Goal: Task Accomplishment & Management: Use online tool/utility

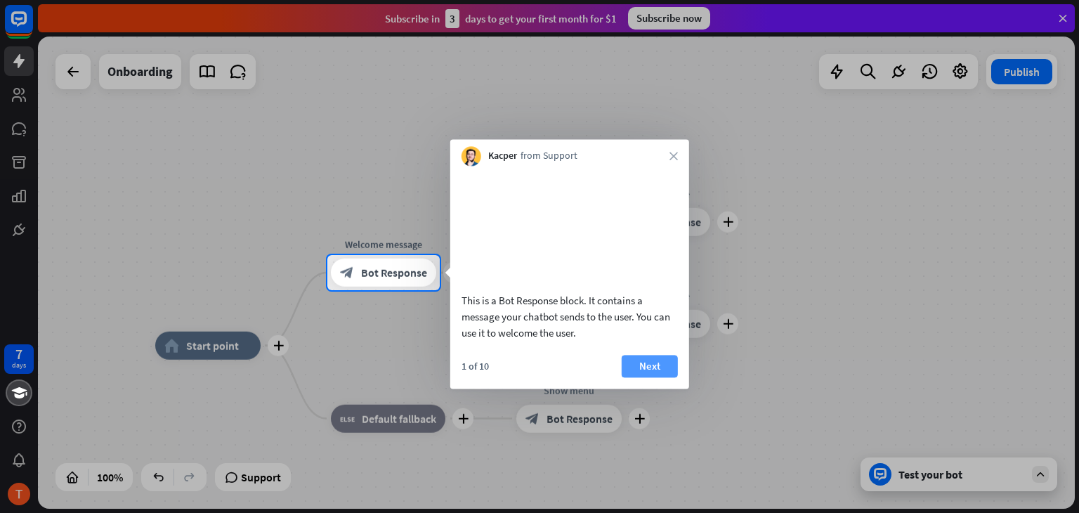
click at [655, 374] on button "Next" at bounding box center [650, 366] width 56 height 22
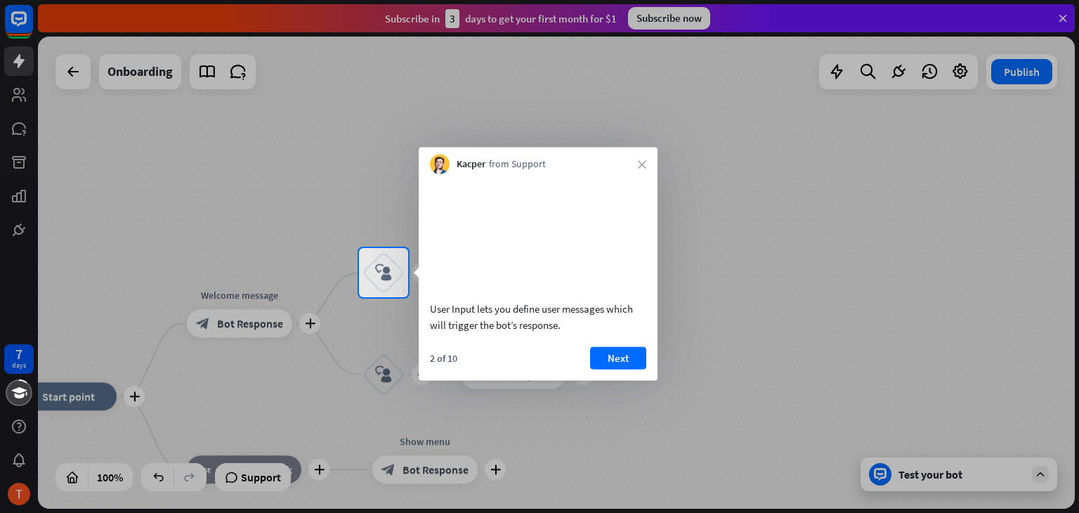
click at [630, 367] on button "Next" at bounding box center [618, 357] width 56 height 22
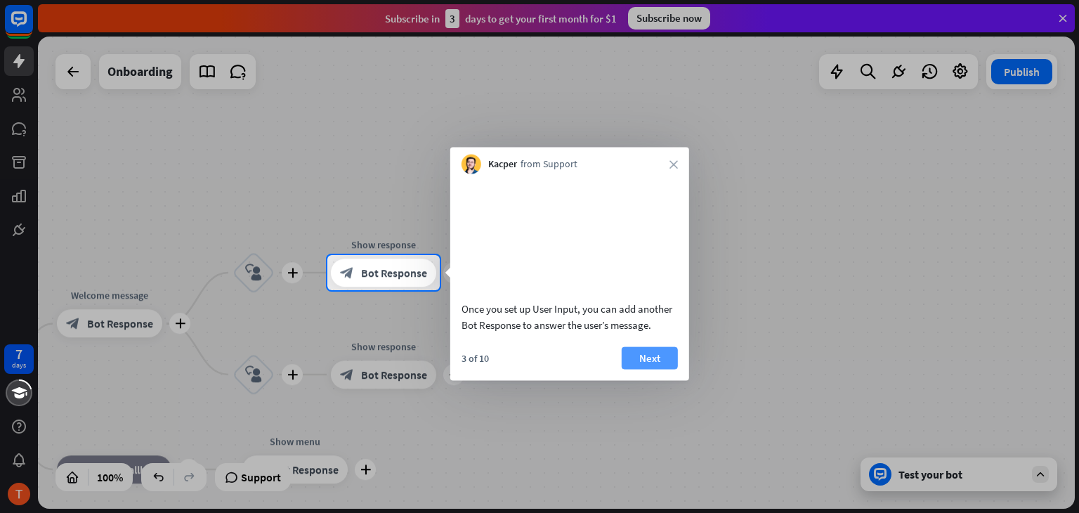
click at [666, 369] on button "Next" at bounding box center [650, 357] width 56 height 22
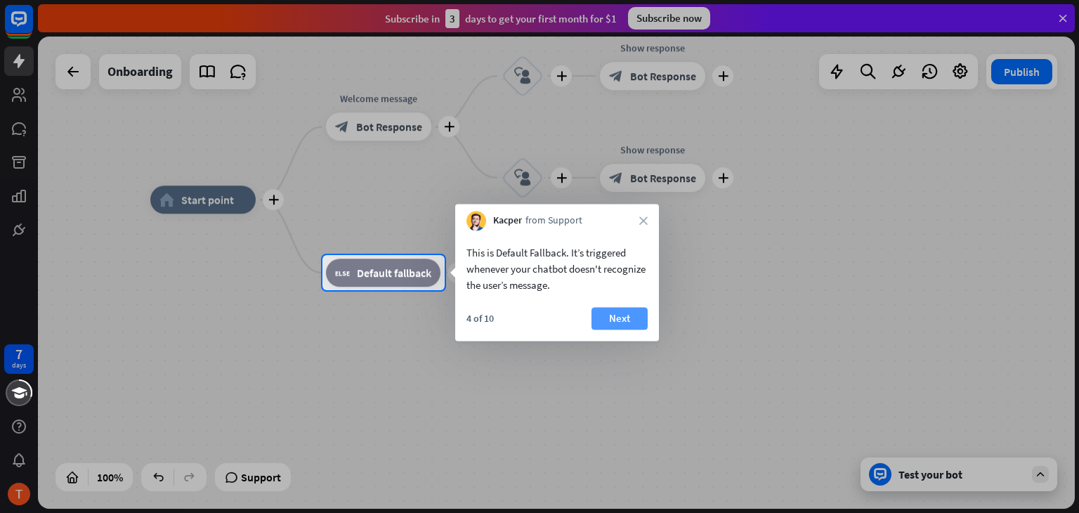
click at [620, 321] on button "Next" at bounding box center [620, 318] width 56 height 22
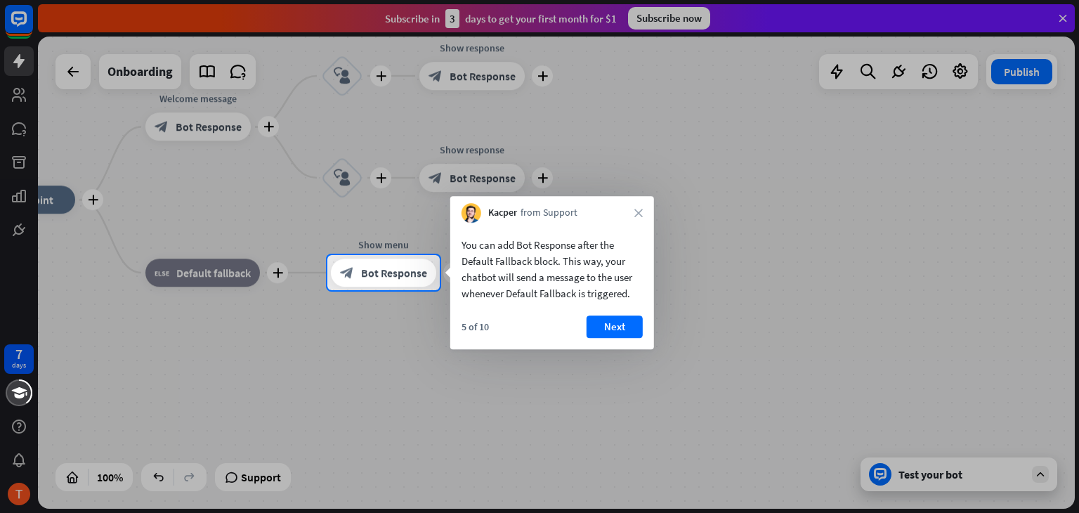
click at [600, 321] on button "Next" at bounding box center [615, 326] width 56 height 22
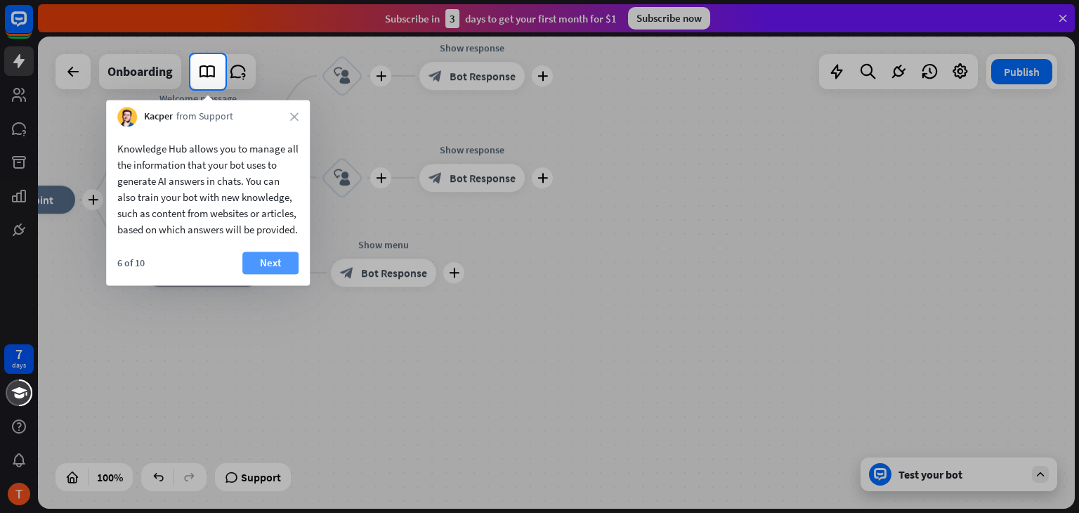
click at [289, 274] on button "Next" at bounding box center [270, 263] width 56 height 22
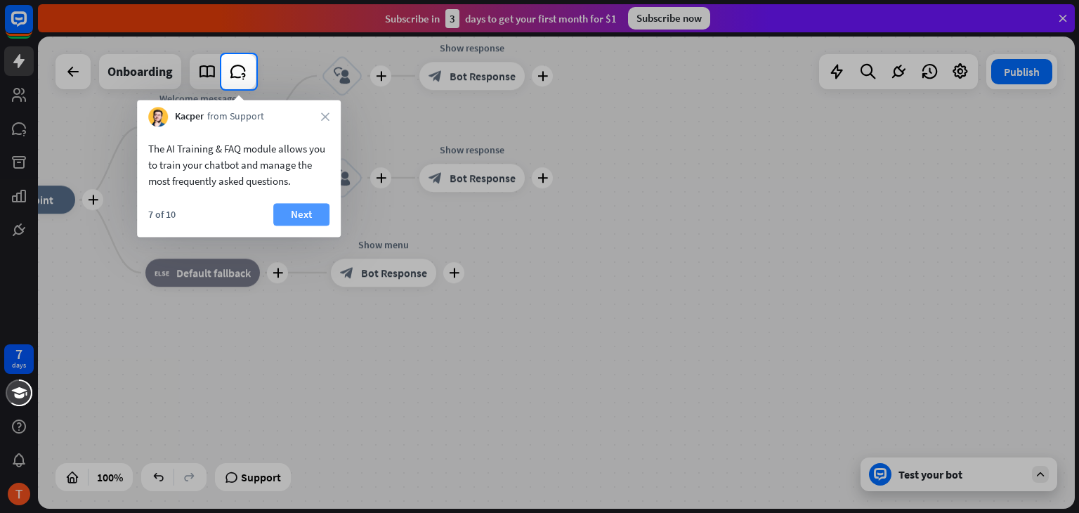
click at [298, 206] on button "Next" at bounding box center [301, 214] width 56 height 22
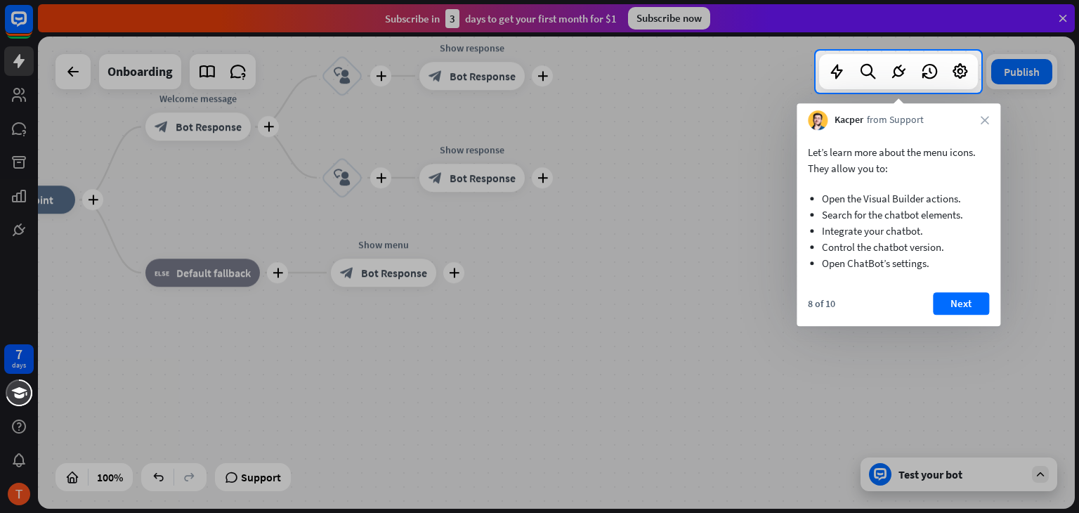
click at [963, 303] on button "Next" at bounding box center [961, 303] width 56 height 22
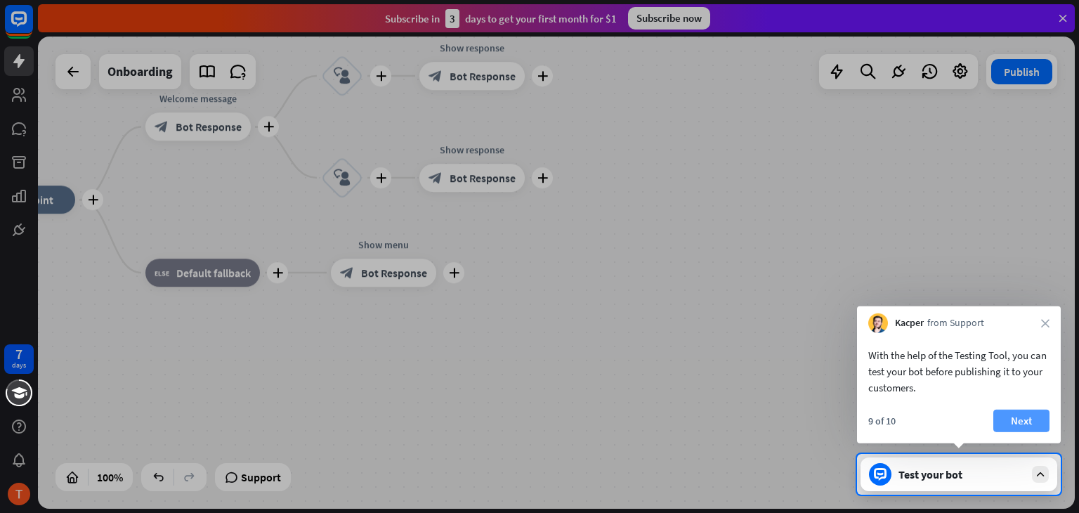
click at [1012, 414] on button "Next" at bounding box center [1021, 421] width 56 height 22
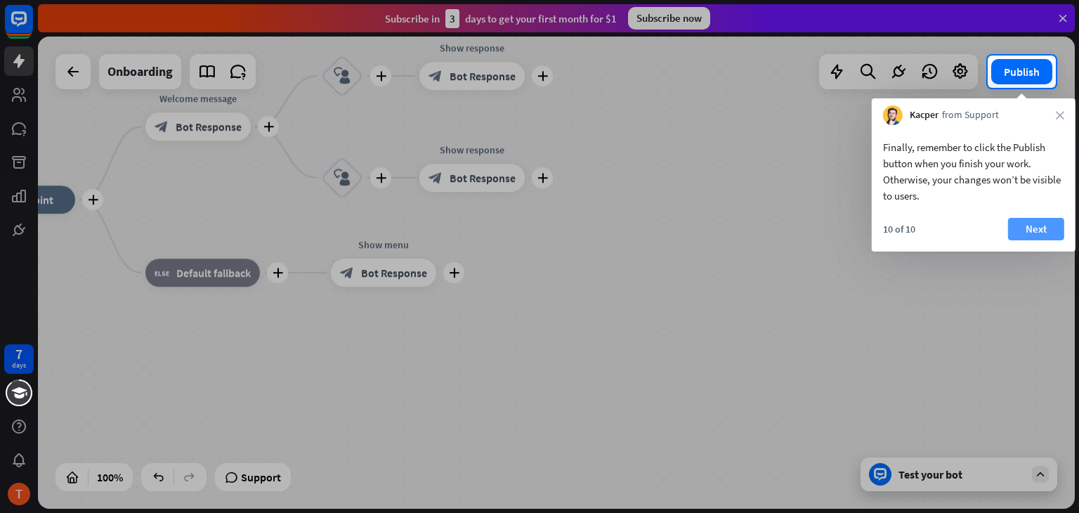
click at [1020, 224] on button "Next" at bounding box center [1036, 229] width 56 height 22
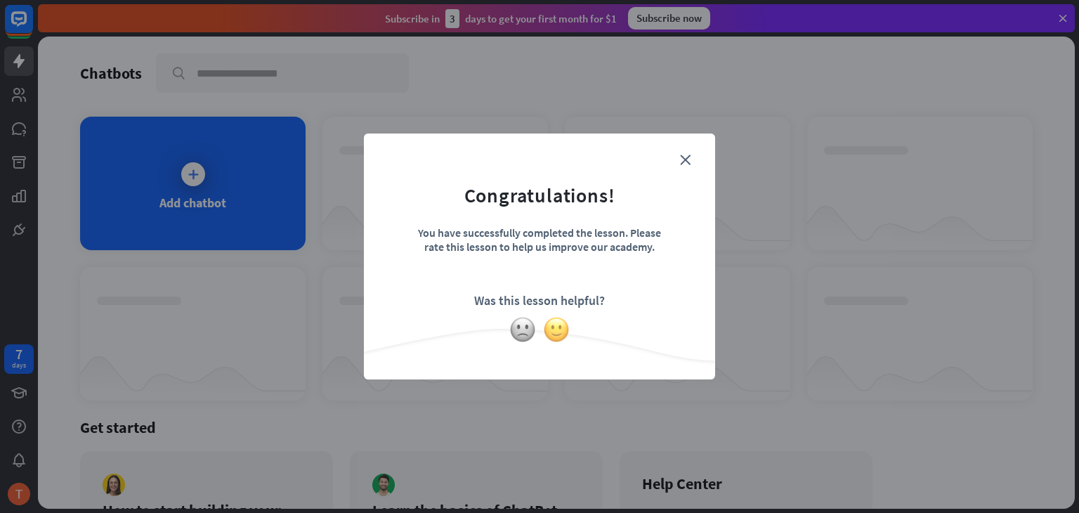
click at [553, 329] on img at bounding box center [556, 329] width 27 height 27
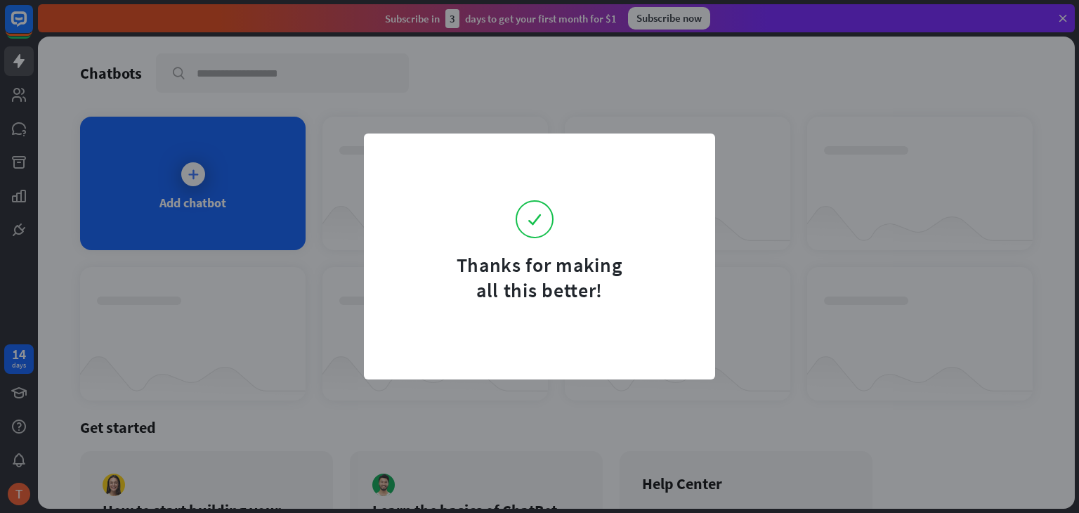
click at [837, 167] on div "Thanks for making all this better!" at bounding box center [539, 256] width 1079 height 513
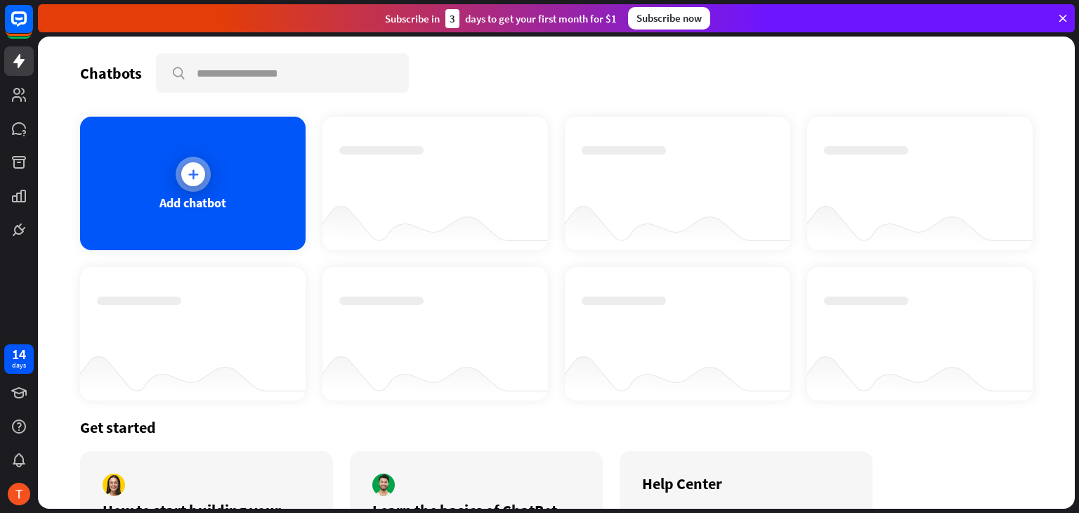
click at [190, 178] on icon at bounding box center [193, 174] width 14 height 14
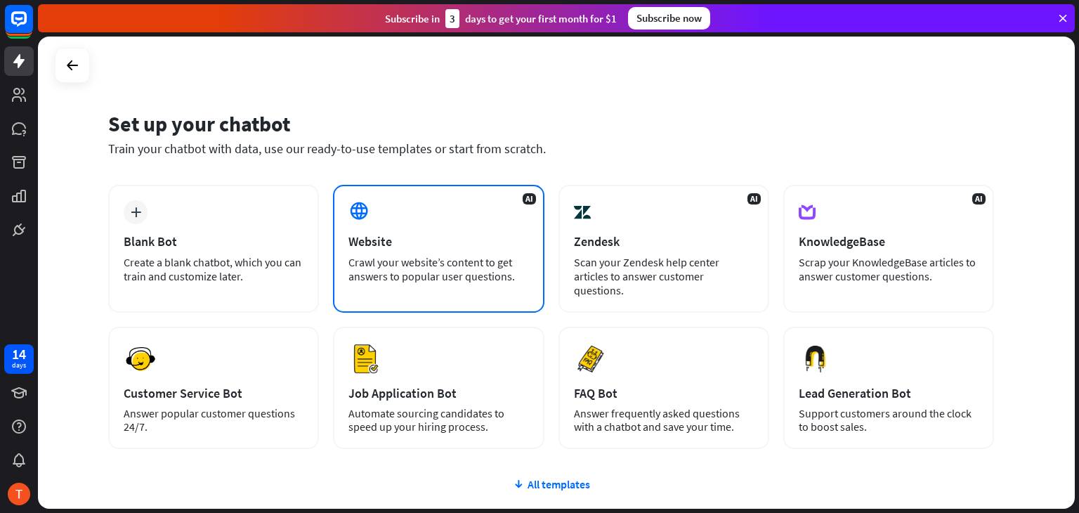
click at [424, 271] on div "Crawl your website’s content to get answers to popular user questions." at bounding box center [438, 269] width 180 height 28
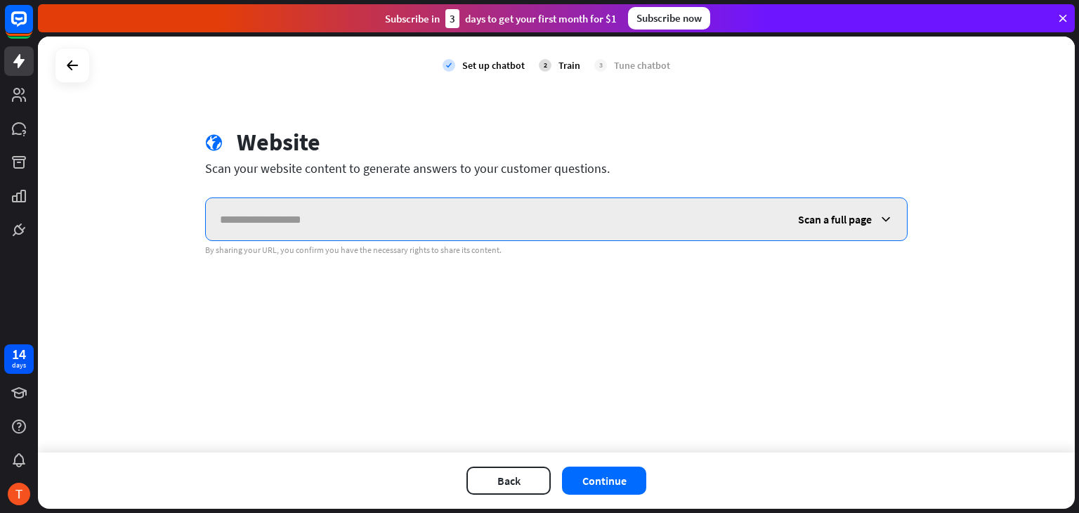
click at [289, 208] on input "text" at bounding box center [495, 219] width 578 height 42
paste input "**********"
type input "**********"
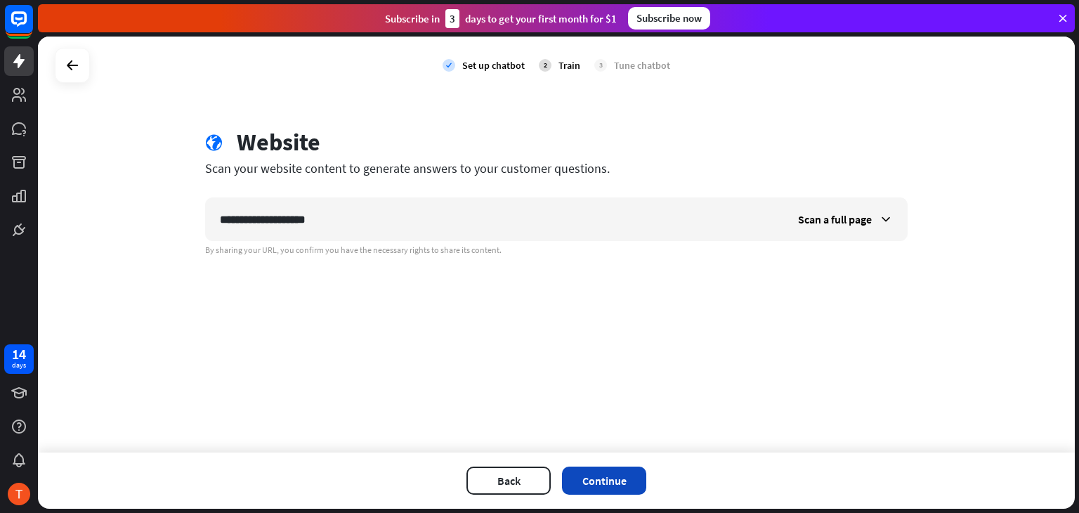
click at [612, 482] on button "Continue" at bounding box center [604, 480] width 84 height 28
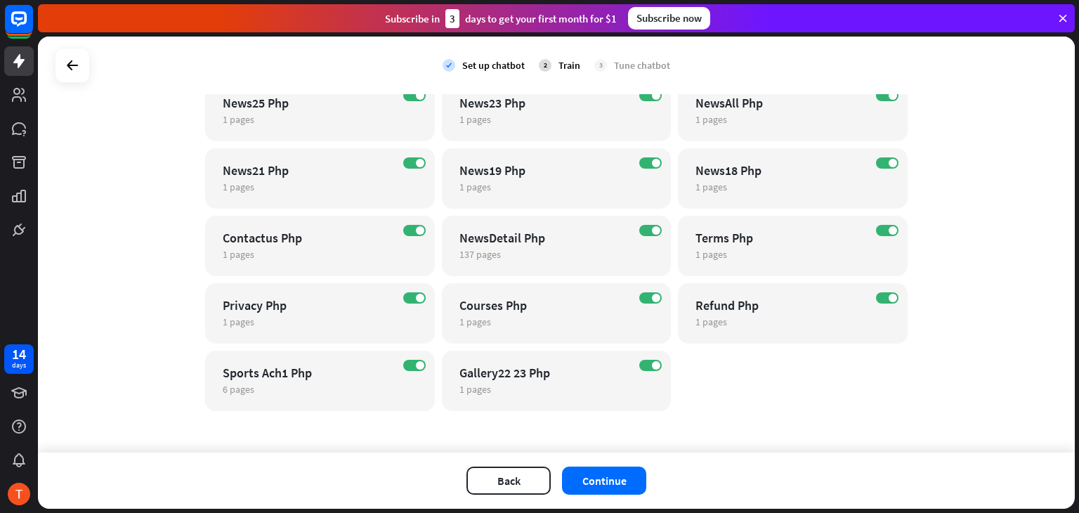
scroll to position [750, 0]
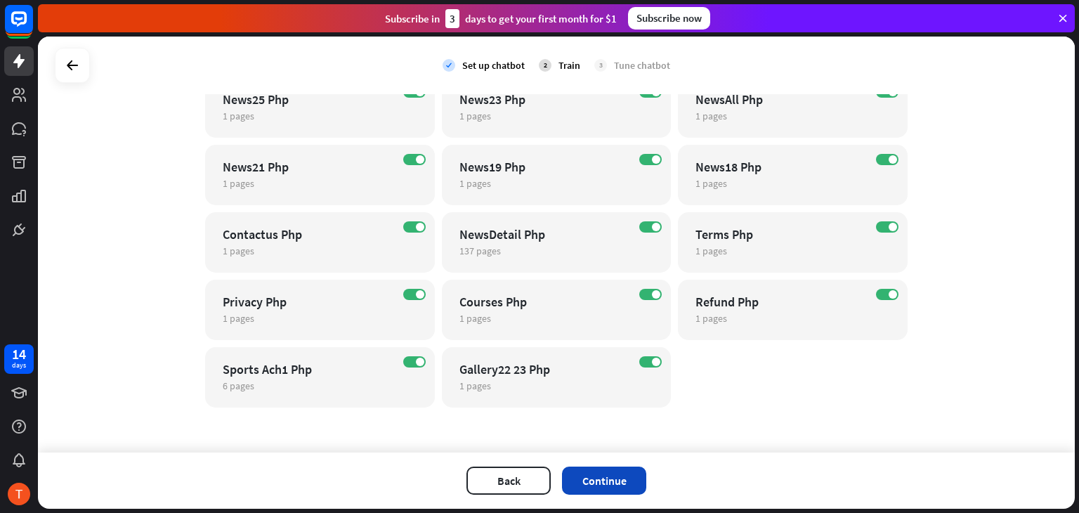
click at [601, 473] on button "Continue" at bounding box center [604, 480] width 84 height 28
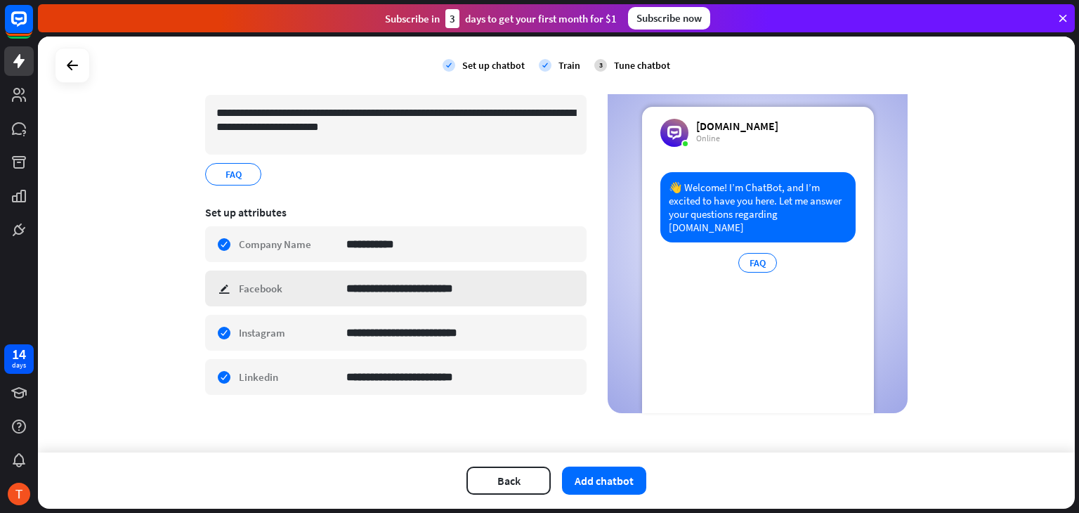
scroll to position [126, 0]
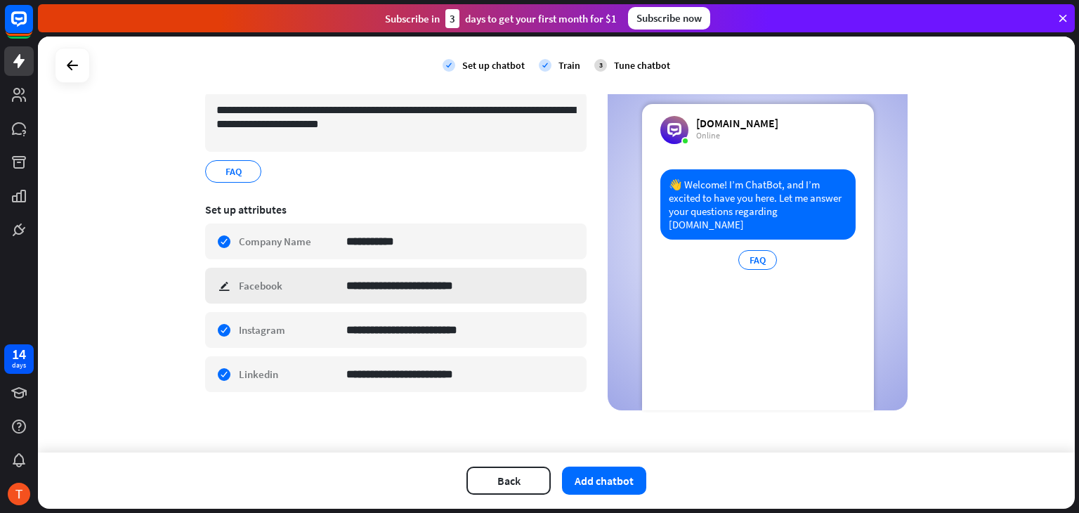
click at [216, 286] on div "**********" at bounding box center [395, 286] width 381 height 36
click at [218, 329] on div "**********" at bounding box center [395, 330] width 381 height 36
click at [215, 363] on div "**********" at bounding box center [395, 374] width 381 height 36
click at [218, 327] on div "**********" at bounding box center [395, 330] width 381 height 36
click at [135, 328] on div "**********" at bounding box center [556, 245] width 1037 height 416
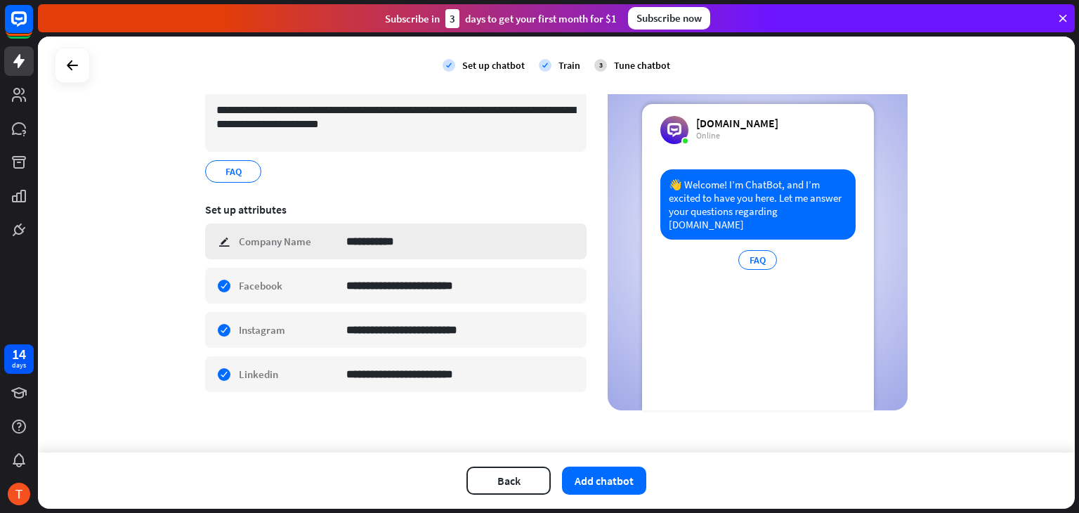
click at [214, 240] on div "**********" at bounding box center [395, 241] width 381 height 36
click at [407, 244] on input "**********" at bounding box center [460, 241] width 229 height 34
click at [417, 240] on input "**********" at bounding box center [460, 241] width 229 height 34
type input "*******"
click at [608, 474] on button "Add chatbot" at bounding box center [604, 480] width 84 height 28
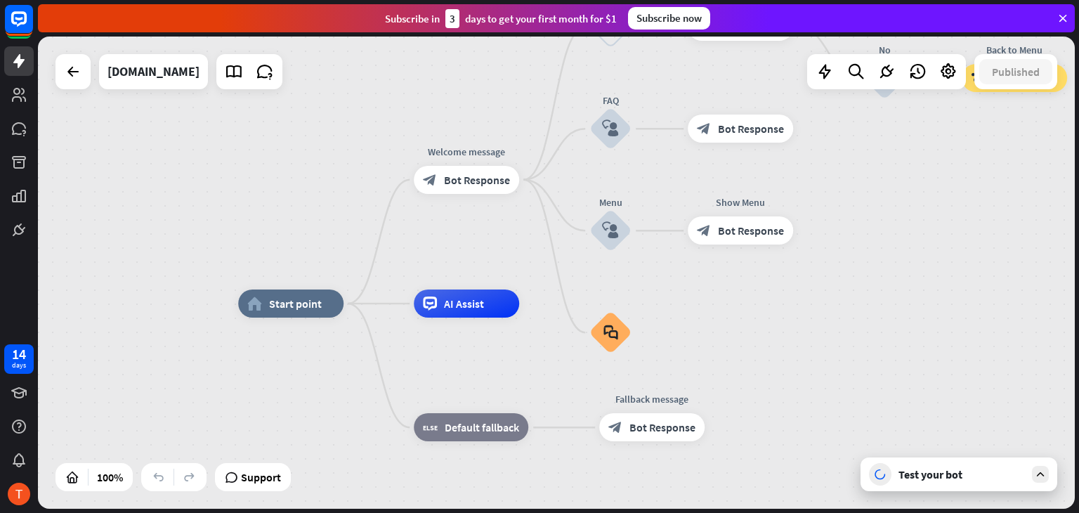
drag, startPoint x: 469, startPoint y: 218, endPoint x: 464, endPoint y: 249, distance: 31.4
click at [464, 249] on div "home_2 Start point Welcome message block_bot_response Bot Response Back to Menu…" at bounding box center [556, 273] width 1037 height 472
click at [948, 74] on icon at bounding box center [948, 72] width 18 height 18
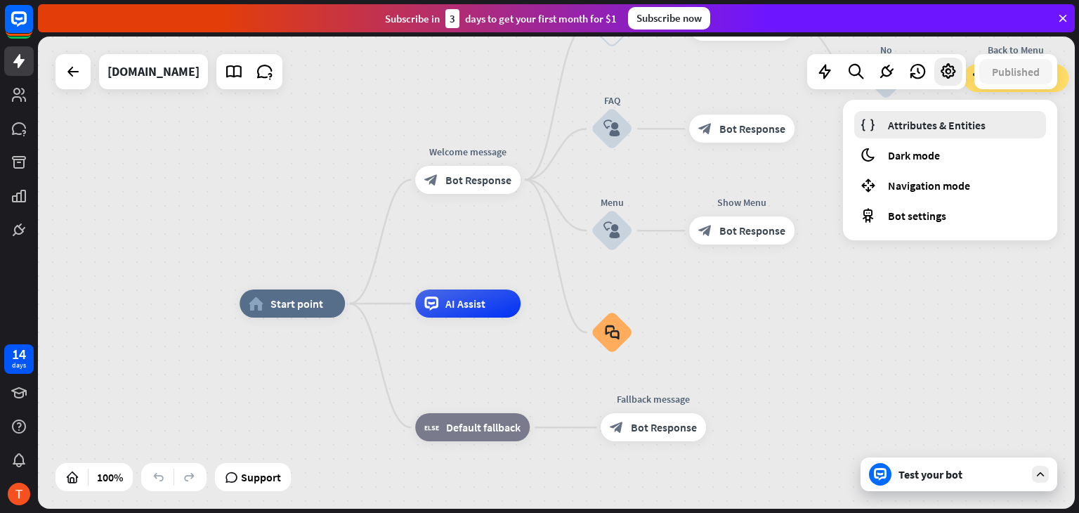
click at [955, 126] on span "Attributes & Entities" at bounding box center [937, 125] width 98 height 14
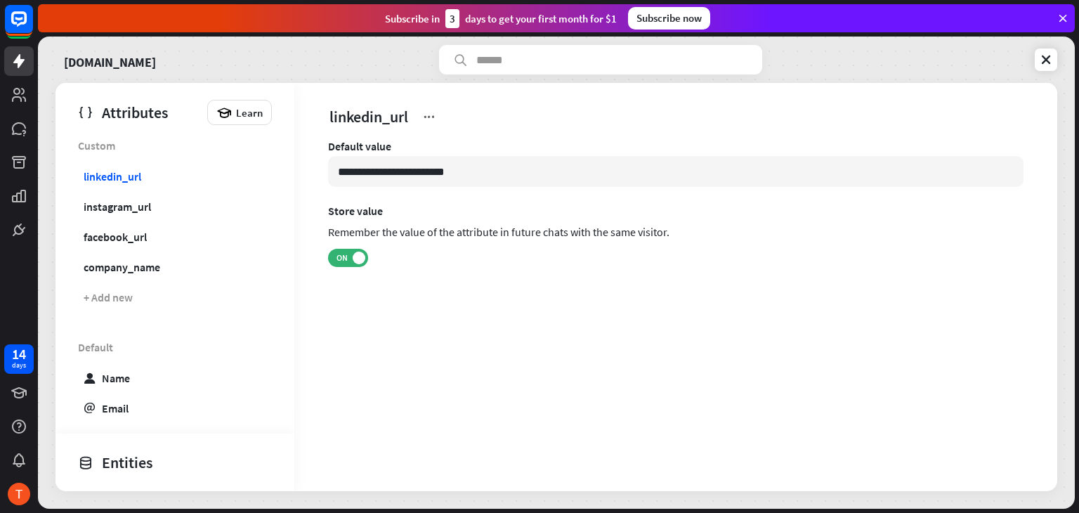
scroll to position [8, 0]
click at [136, 112] on div "Attributes" at bounding box center [139, 112] width 122 height 24
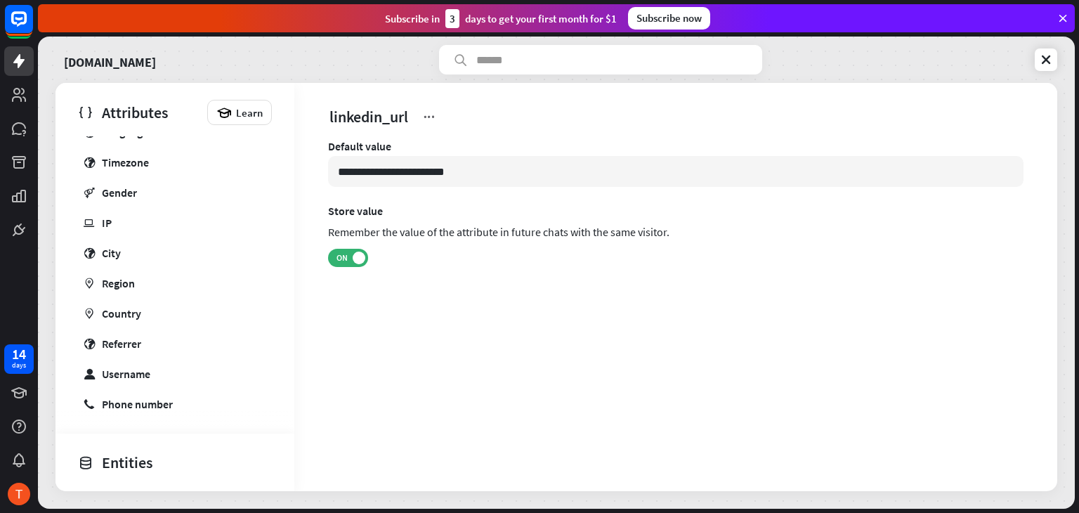
scroll to position [407, 0]
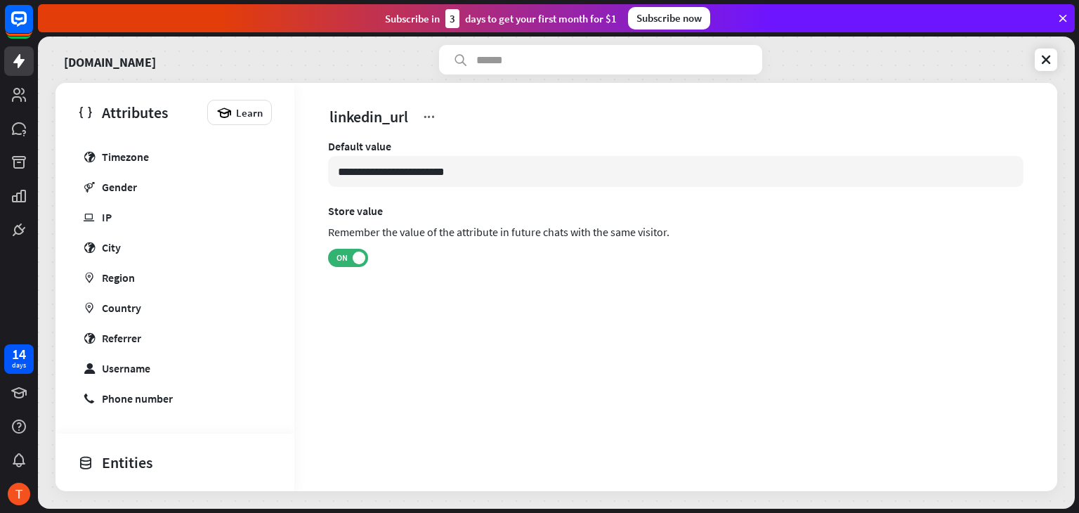
click at [175, 457] on div "Entities" at bounding box center [171, 462] width 187 height 24
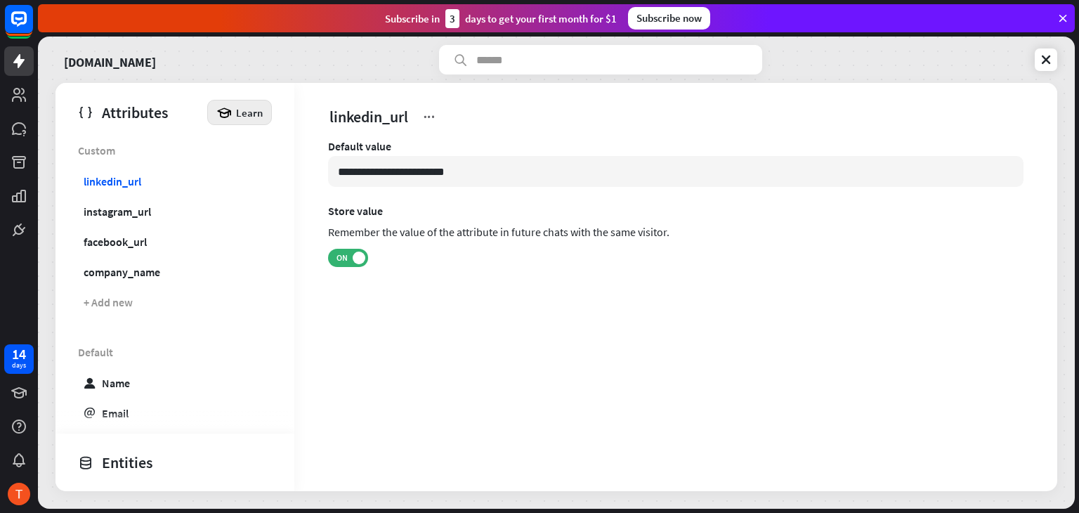
click at [236, 110] on span "Learn" at bounding box center [249, 112] width 27 height 13
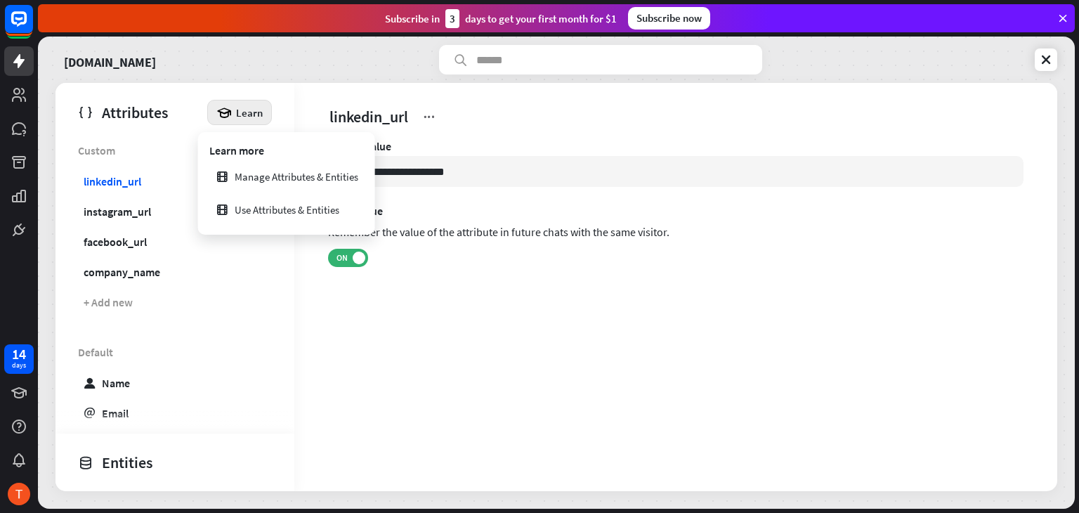
click at [162, 136] on span "Custom" at bounding box center [175, 150] width 194 height 28
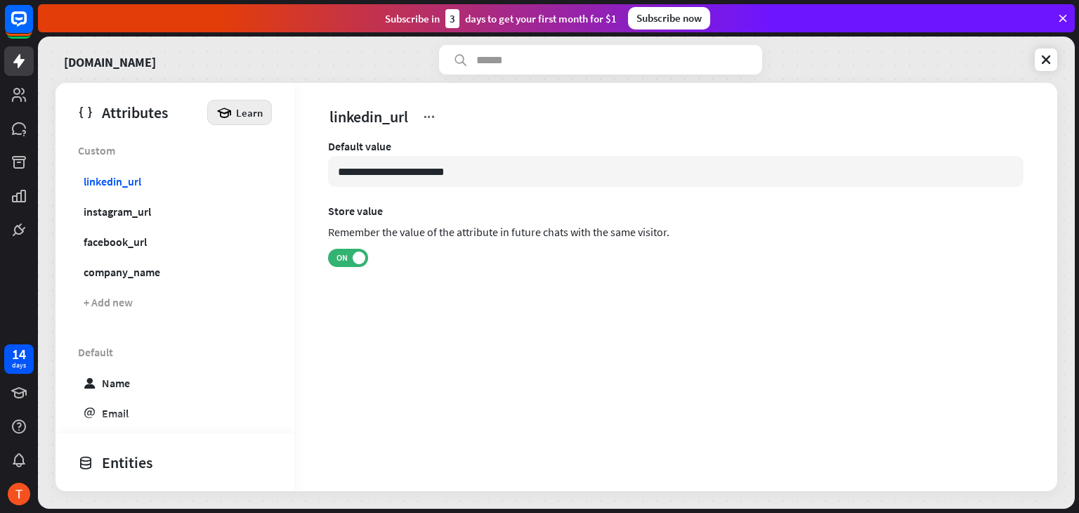
click at [242, 119] on div "Learn" at bounding box center [239, 112] width 65 height 25
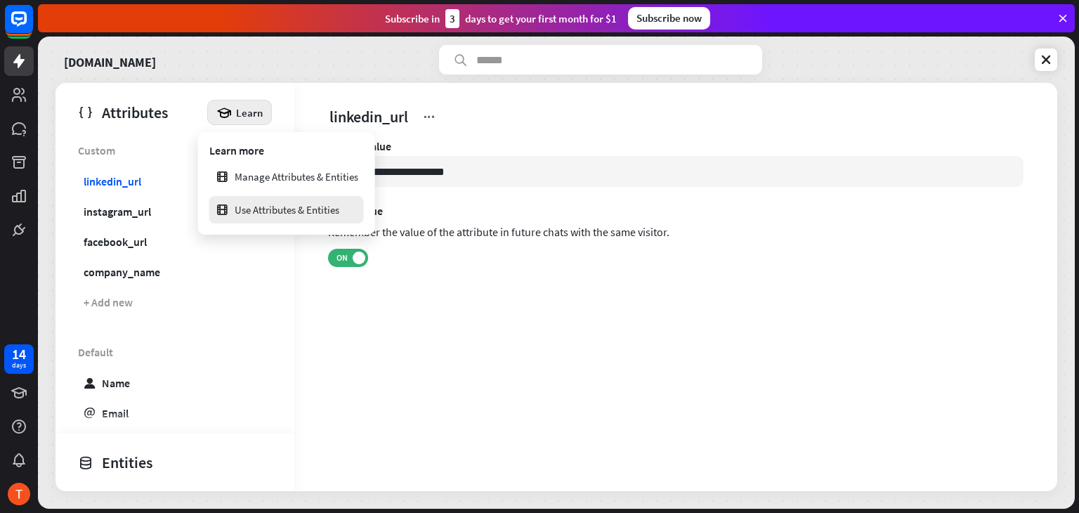
click at [252, 204] on div "Use Attributes & Entities" at bounding box center [277, 209] width 124 height 27
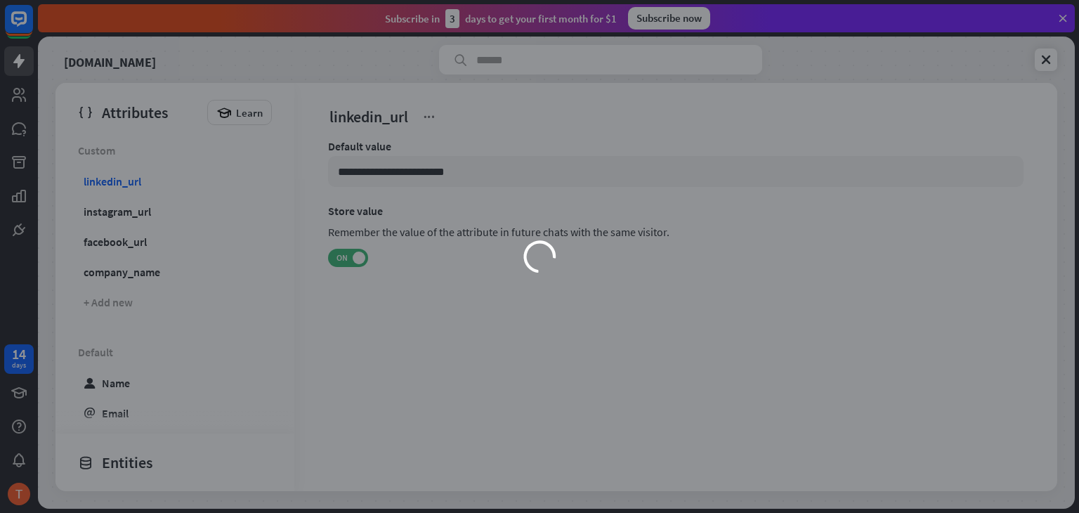
click at [533, 232] on div "loader" at bounding box center [540, 256] width 562 height 316
click at [815, 84] on icon "close" at bounding box center [816, 82] width 10 height 10
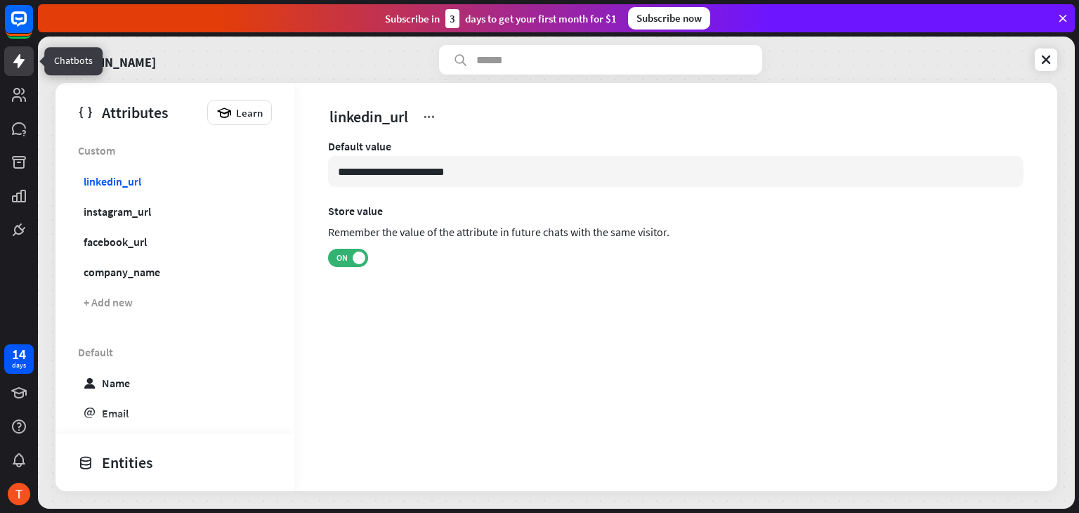
click at [13, 59] on icon at bounding box center [19, 61] width 17 height 17
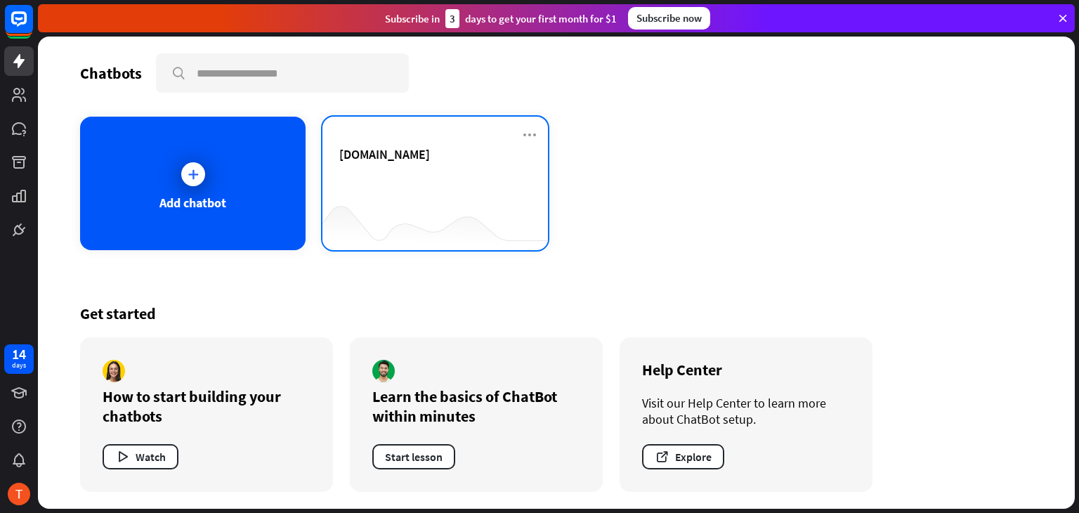
click at [418, 172] on div "[DOMAIN_NAME]" at bounding box center [435, 170] width 192 height 49
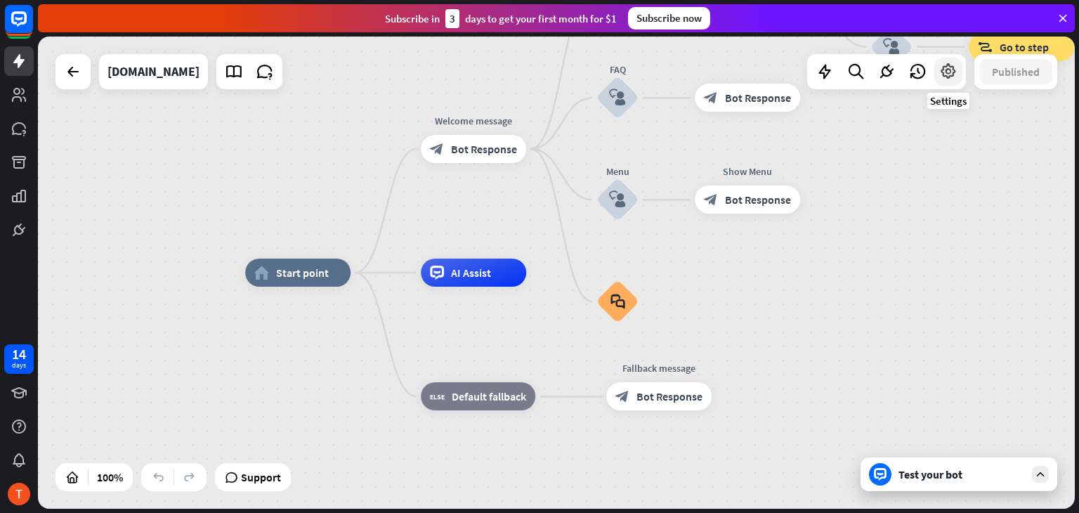
click at [945, 71] on icon at bounding box center [948, 72] width 18 height 18
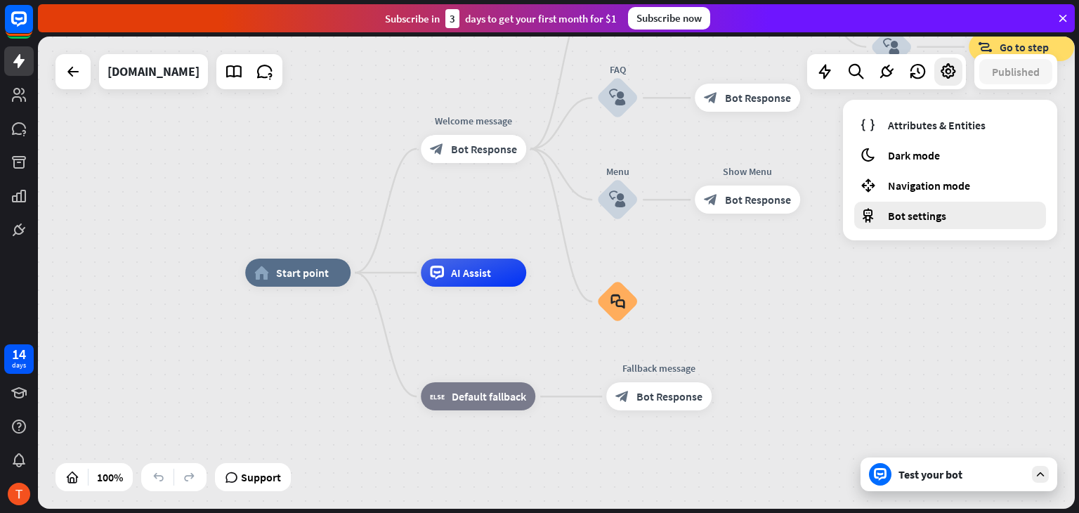
click at [948, 218] on div "Bot settings" at bounding box center [950, 215] width 192 height 27
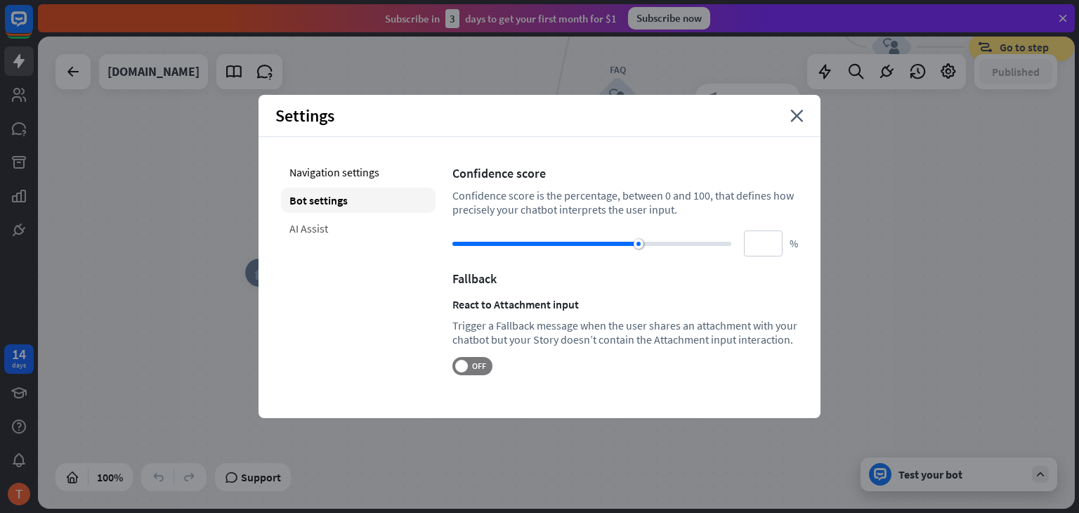
click at [354, 218] on div "AI Assist" at bounding box center [358, 228] width 155 height 25
type input "**"
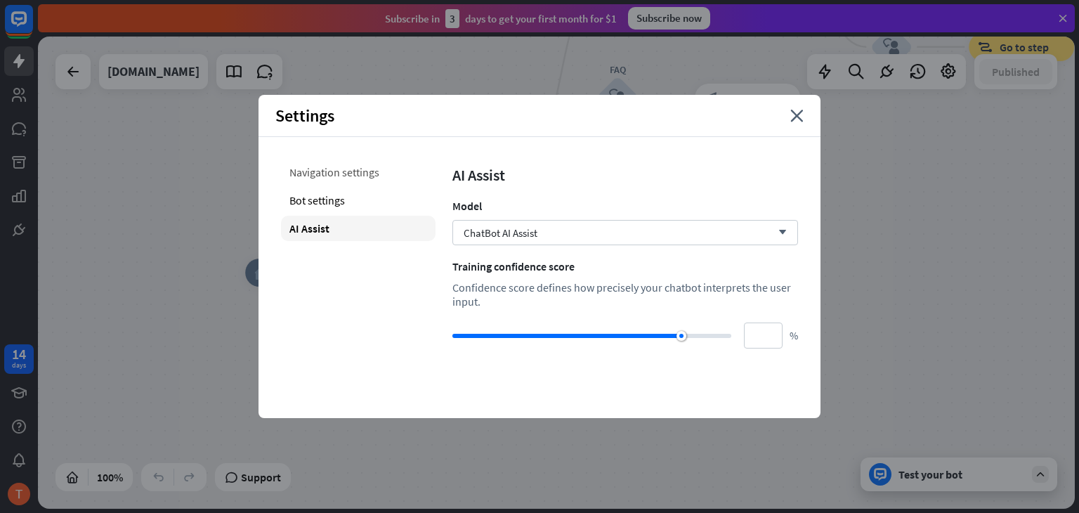
click at [355, 174] on div "Navigation settings" at bounding box center [358, 171] width 155 height 25
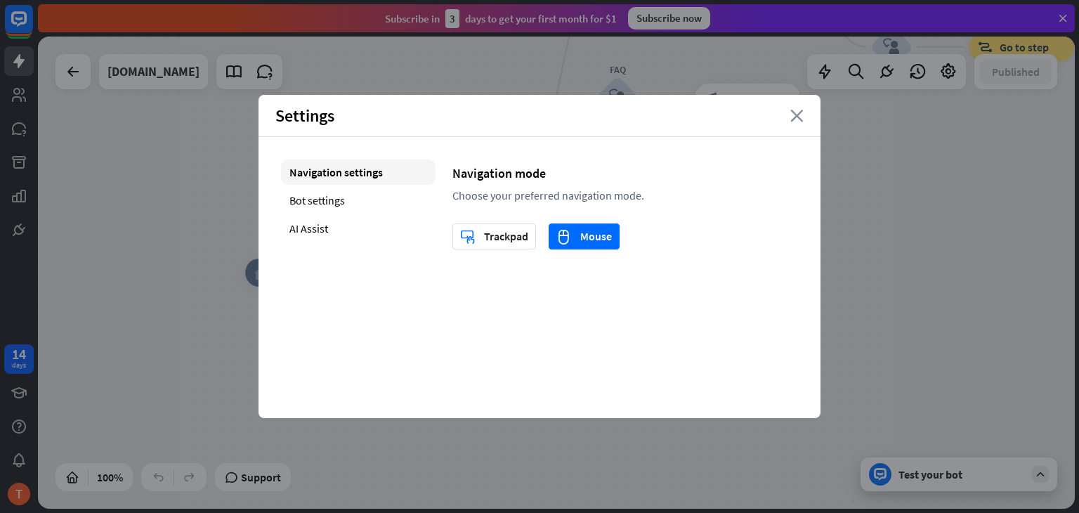
click at [795, 112] on icon "close" at bounding box center [796, 116] width 13 height 13
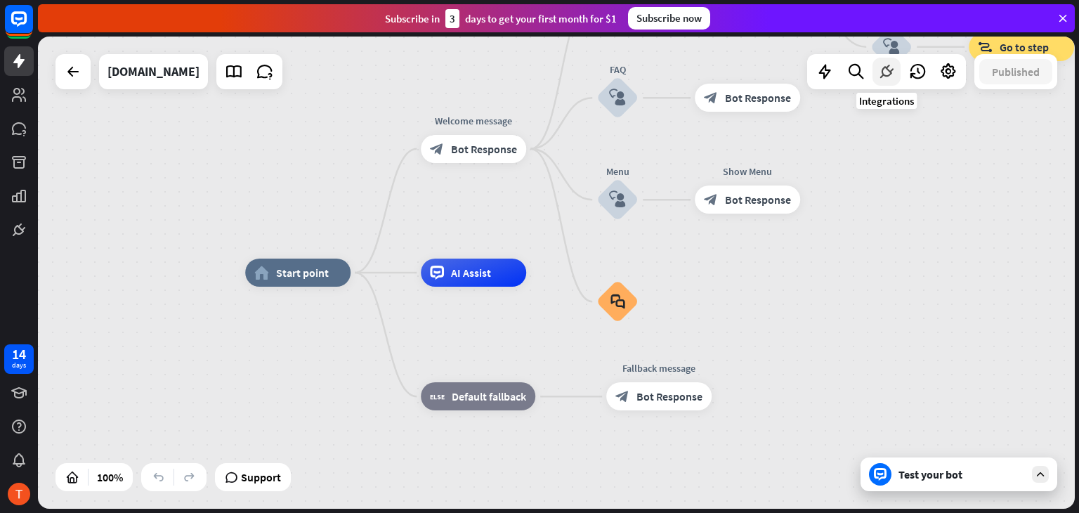
click at [883, 72] on icon at bounding box center [886, 72] width 18 height 18
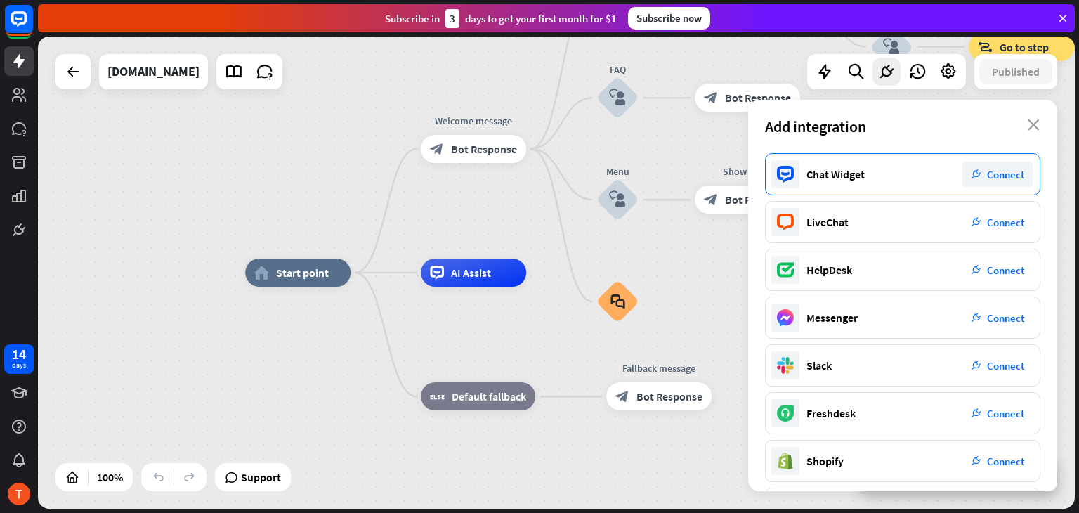
click at [979, 170] on icon "plug_integration" at bounding box center [977, 174] width 10 height 10
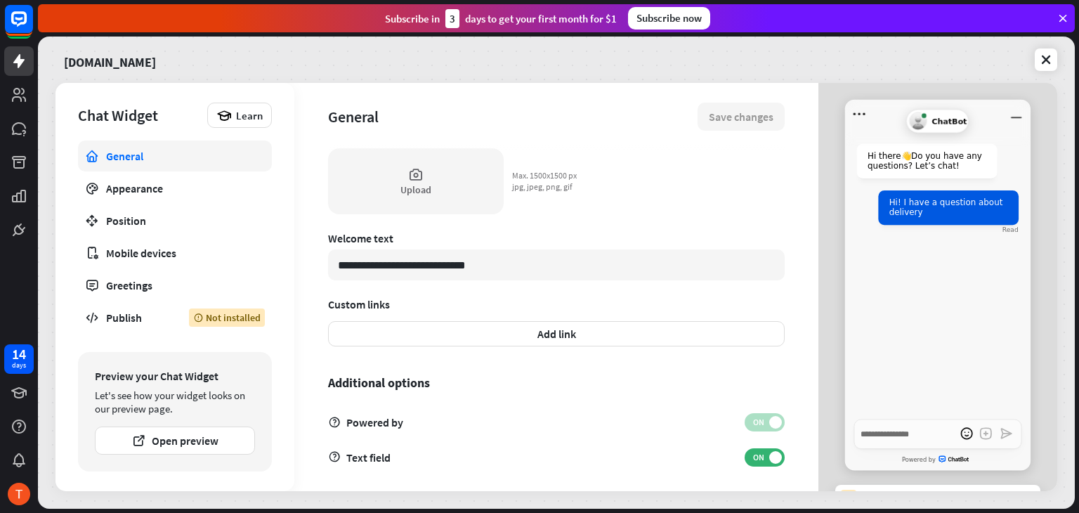
scroll to position [412, 0]
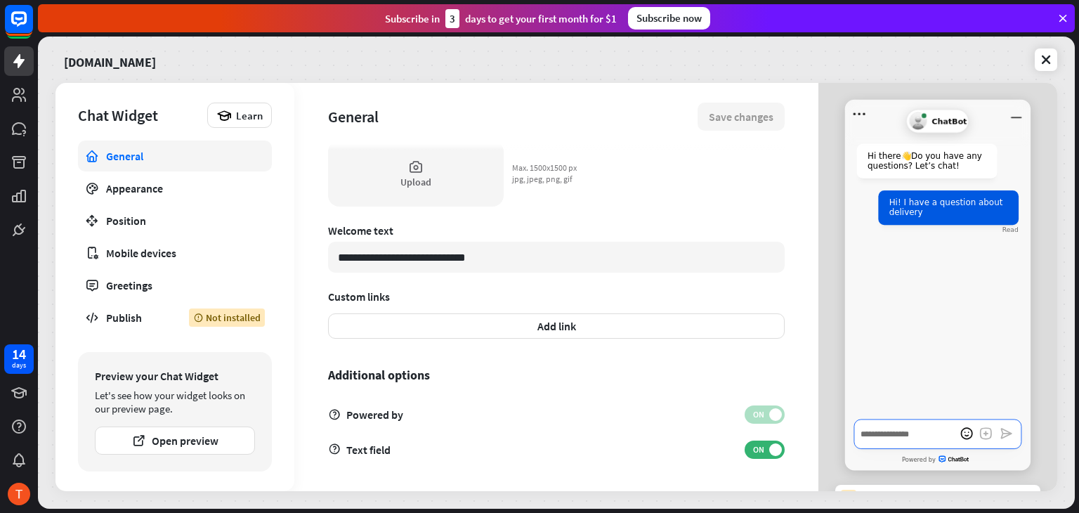
click at [889, 441] on textarea "Write a message…" at bounding box center [937, 434] width 167 height 30
type textarea "*"
click at [177, 309] on link "Publish Not installed" at bounding box center [175, 317] width 194 height 31
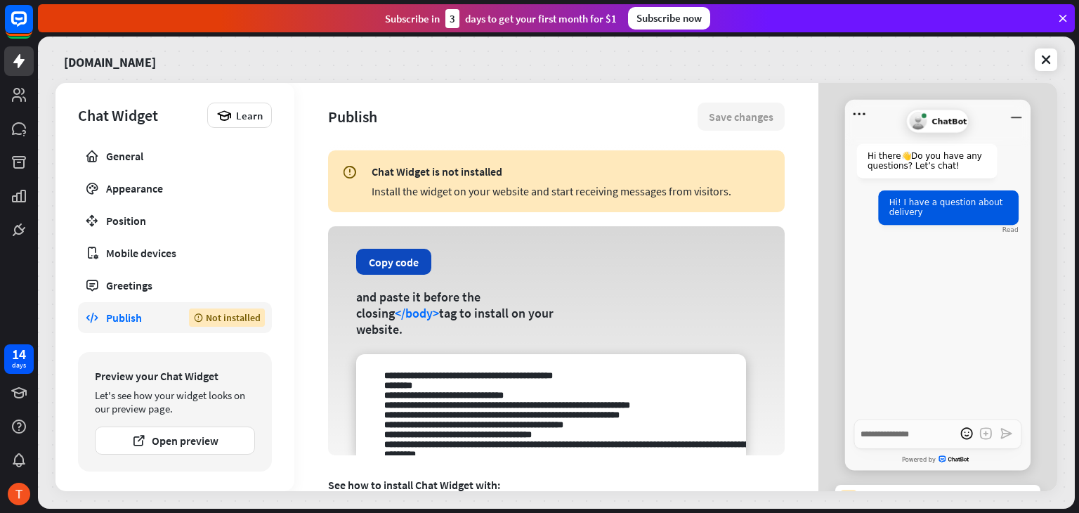
click at [381, 262] on button "Copy code" at bounding box center [393, 262] width 75 height 26
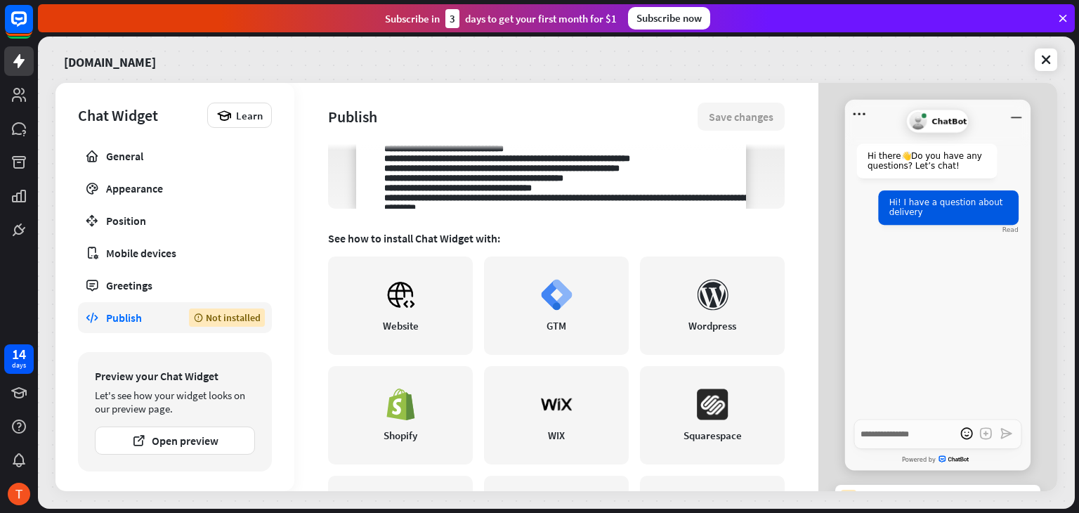
scroll to position [327, 0]
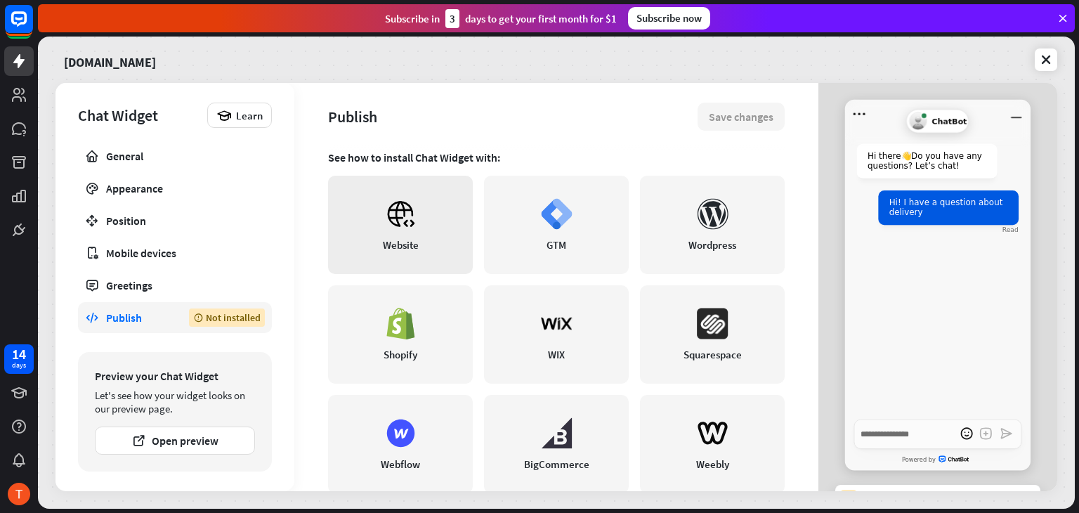
click at [400, 228] on icon at bounding box center [401, 214] width 32 height 32
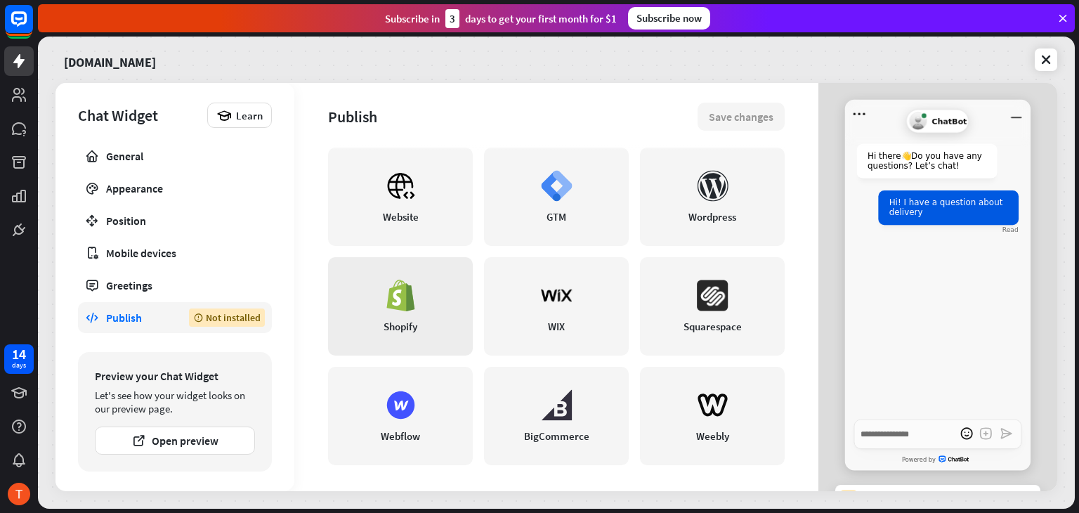
scroll to position [358, 0]
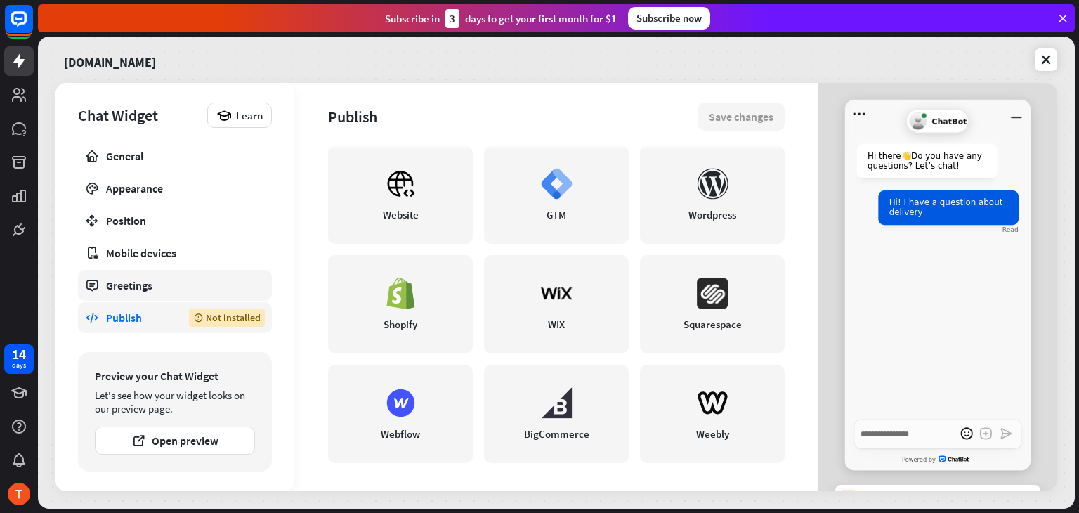
click at [159, 281] on div "Greetings" at bounding box center [175, 285] width 138 height 14
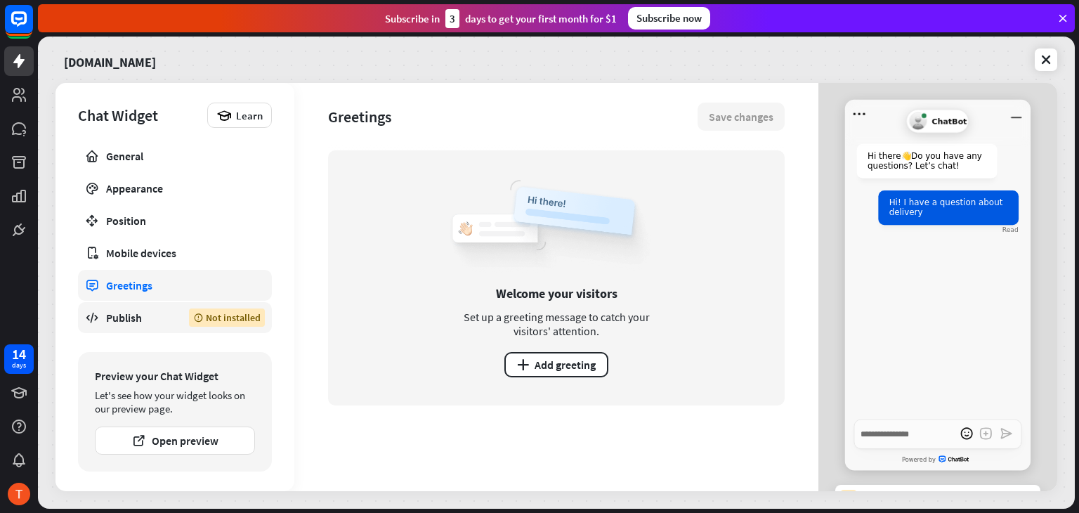
click at [157, 311] on div "Publish" at bounding box center [137, 318] width 62 height 14
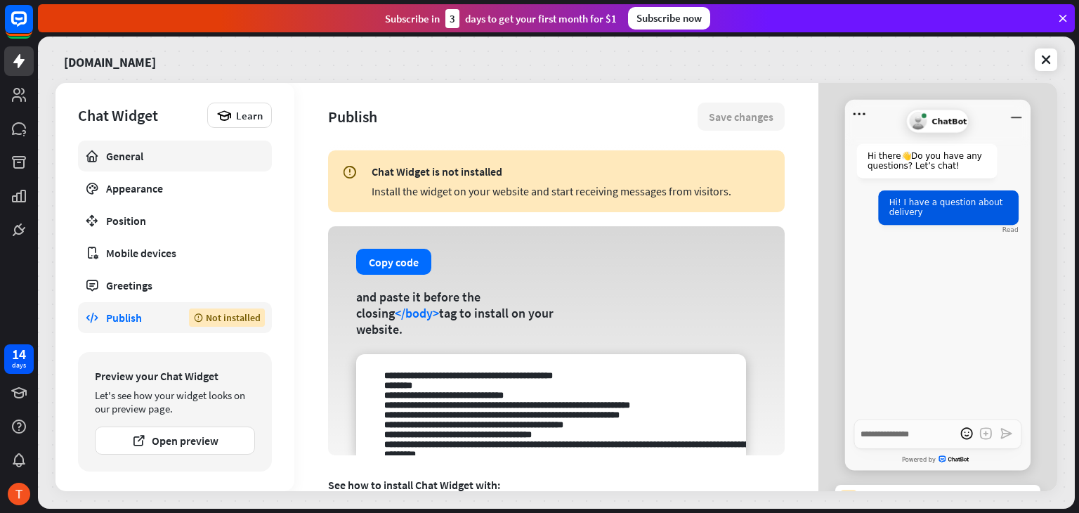
click at [173, 164] on link "General" at bounding box center [175, 156] width 194 height 31
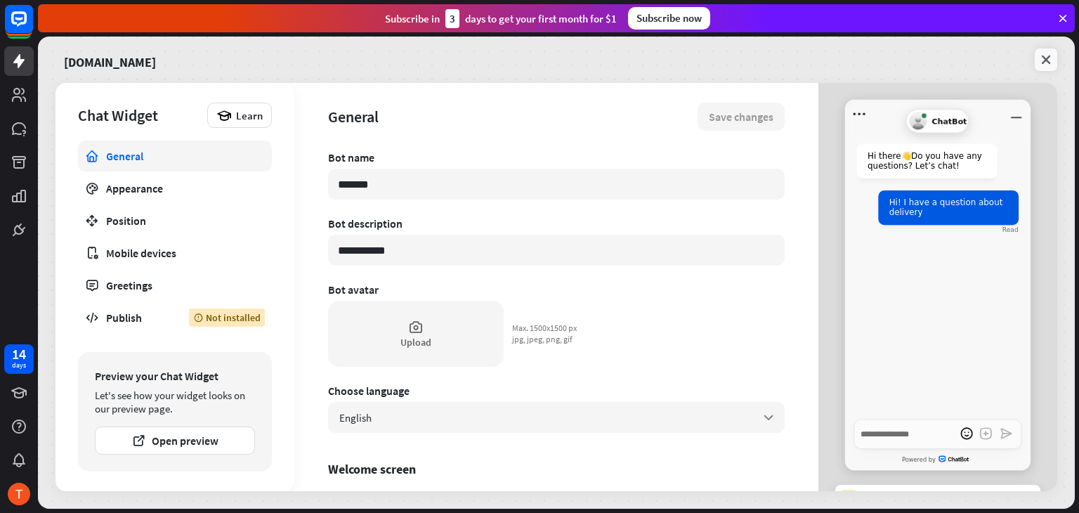
click at [1041, 60] on icon at bounding box center [1046, 60] width 14 height 14
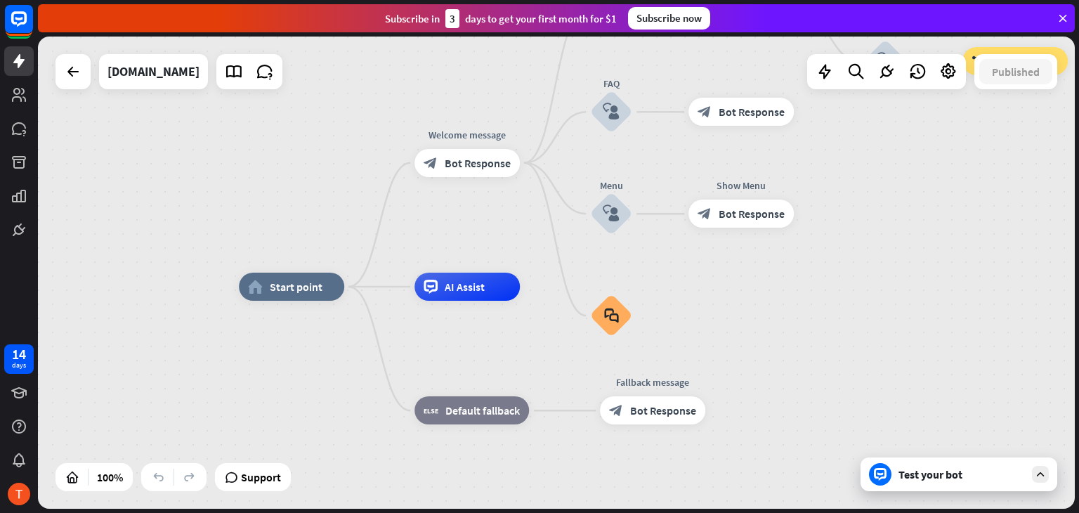
drag, startPoint x: 746, startPoint y: 353, endPoint x: 733, endPoint y: 370, distance: 21.5
click at [733, 370] on div "home_2 Start point Welcome message block_bot_response Bot Response Back to Menu…" at bounding box center [757, 523] width 1037 height 472
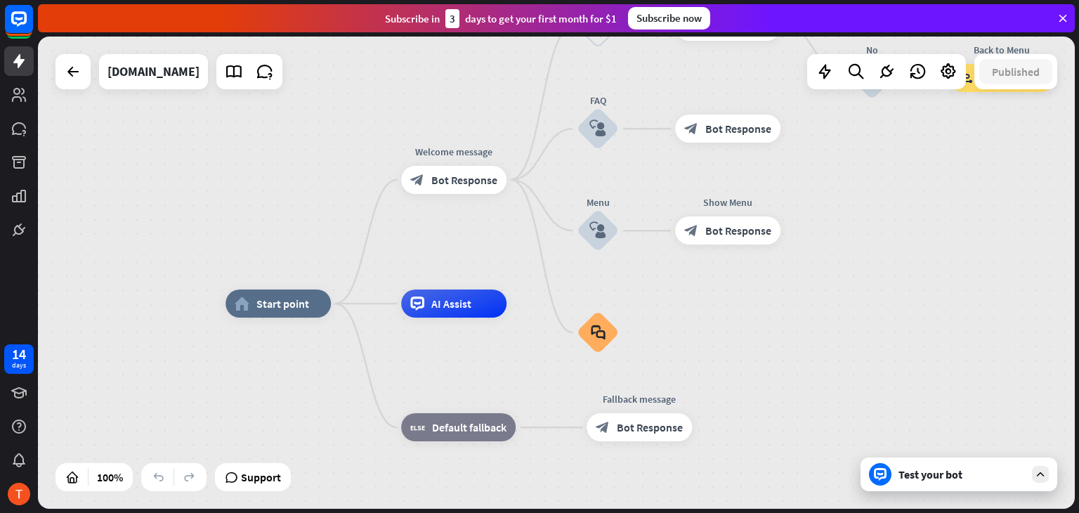
click at [920, 476] on div "Test your bot" at bounding box center [962, 474] width 126 height 14
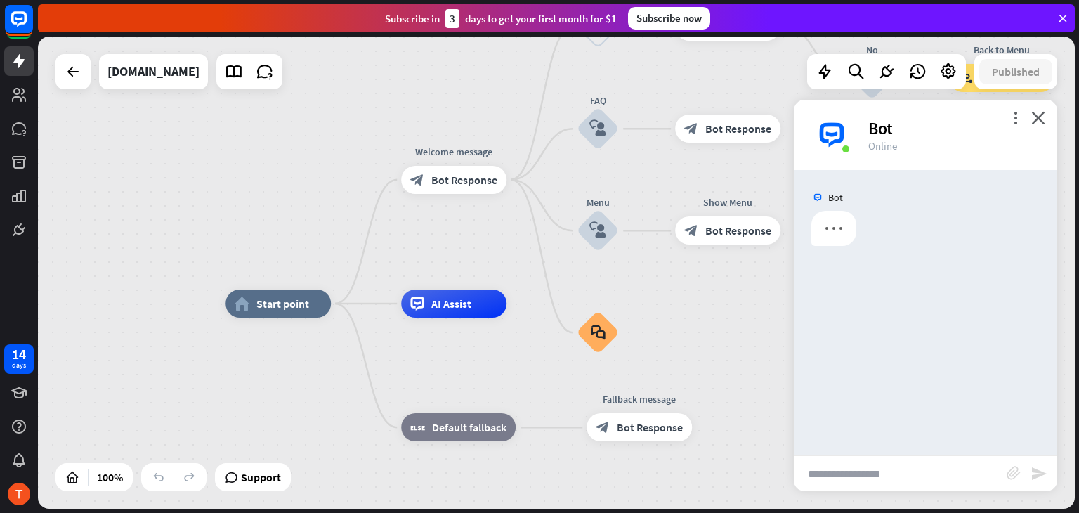
click at [877, 481] on input "text" at bounding box center [900, 473] width 213 height 35
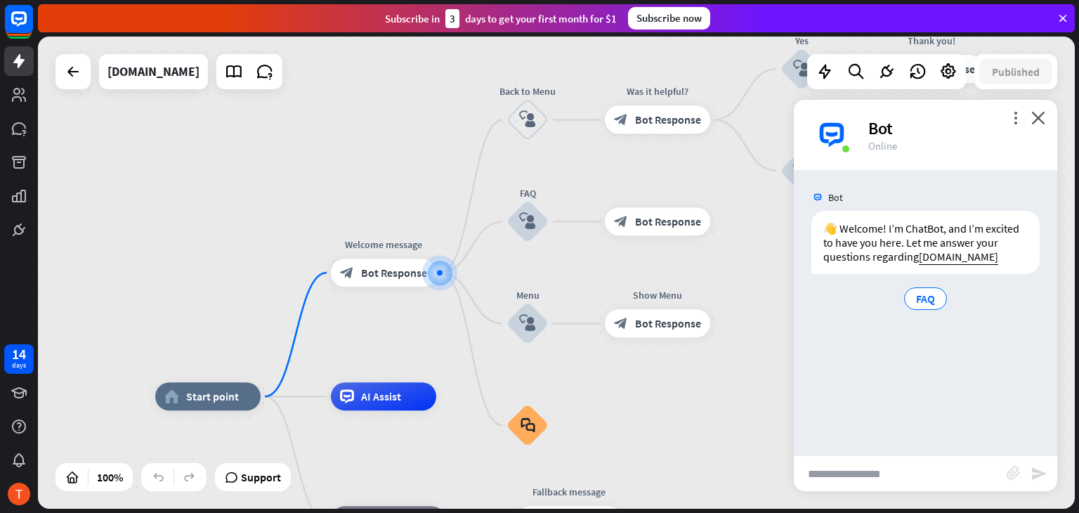
click at [893, 471] on input "text" at bounding box center [900, 473] width 213 height 35
type input "**********"
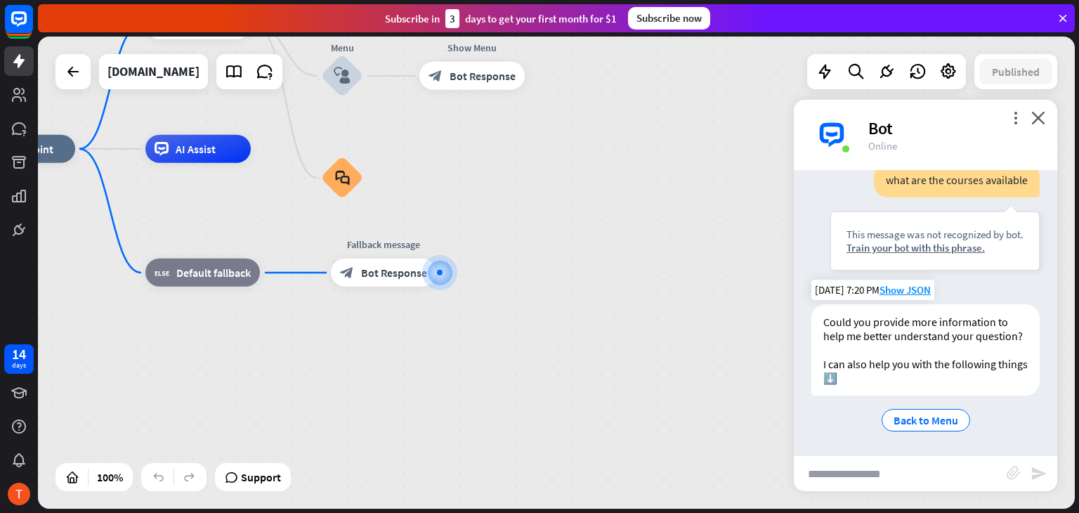
scroll to position [159, 0]
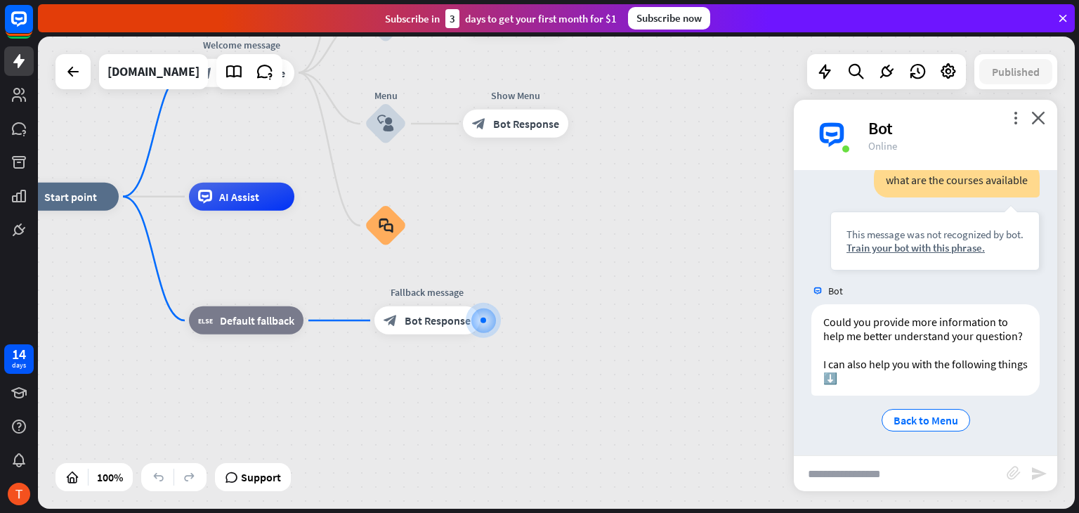
drag, startPoint x: 566, startPoint y: 292, endPoint x: 609, endPoint y: 344, distance: 68.4
click at [609, 344] on div "home_2 Start point Welcome message block_bot_response Bot Response Back to Menu…" at bounding box center [531, 433] width 1037 height 472
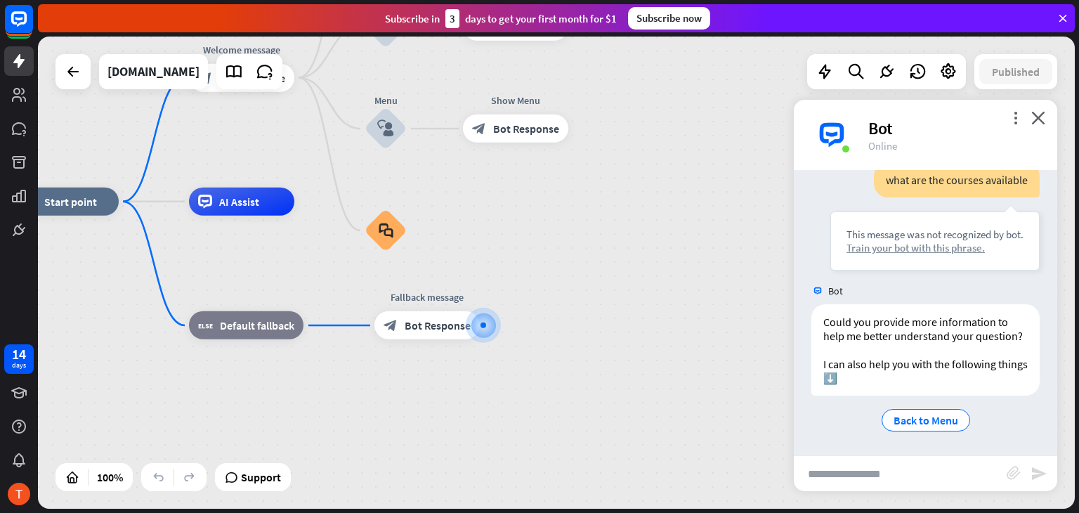
click at [926, 241] on div "Train your bot with this phrase." at bounding box center [935, 247] width 177 height 13
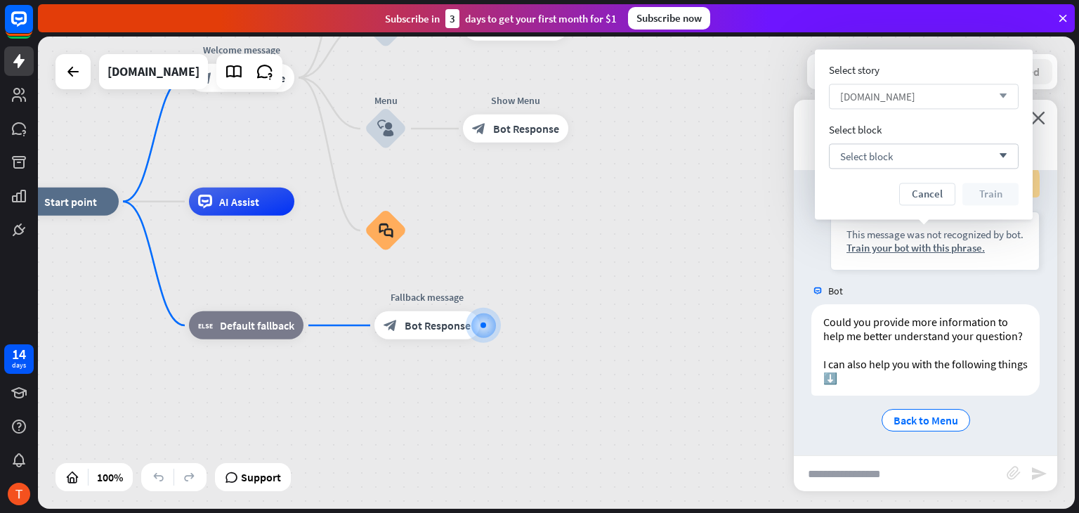
click at [998, 100] on div "[DOMAIN_NAME] arrow_down" at bounding box center [924, 96] width 190 height 25
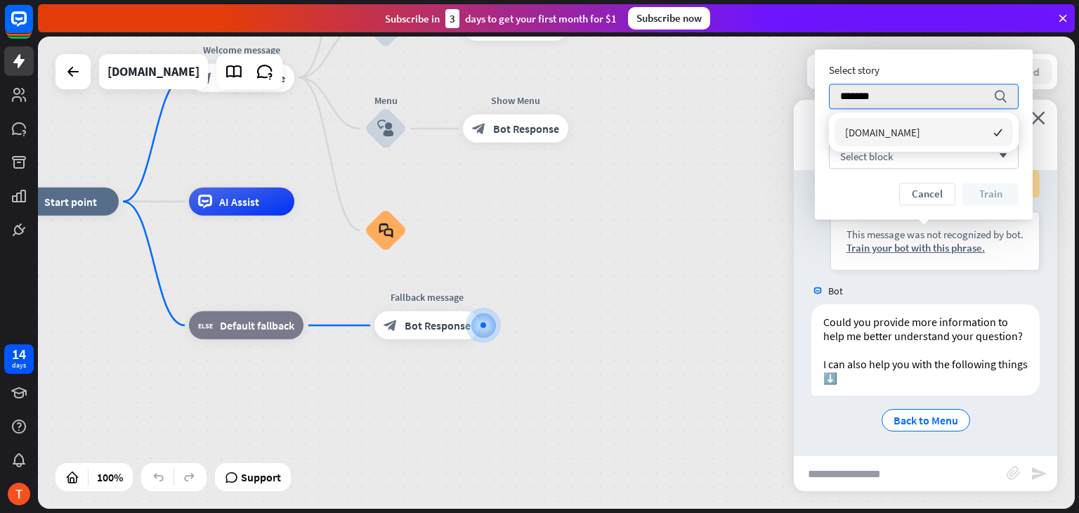
type input "*******"
click at [856, 184] on div "Cancel Train" at bounding box center [924, 194] width 190 height 22
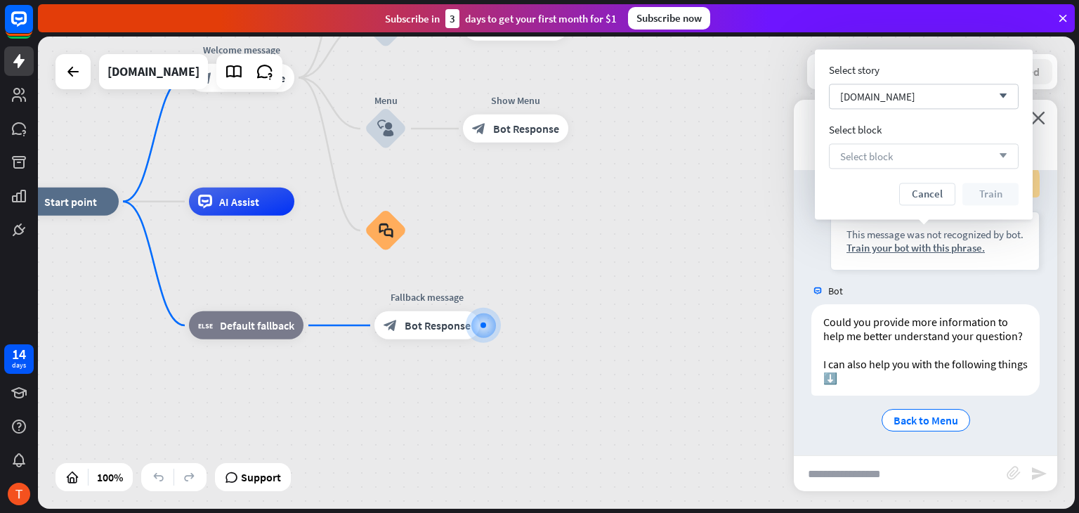
click at [899, 158] on div "Select block arrow_down" at bounding box center [924, 155] width 190 height 25
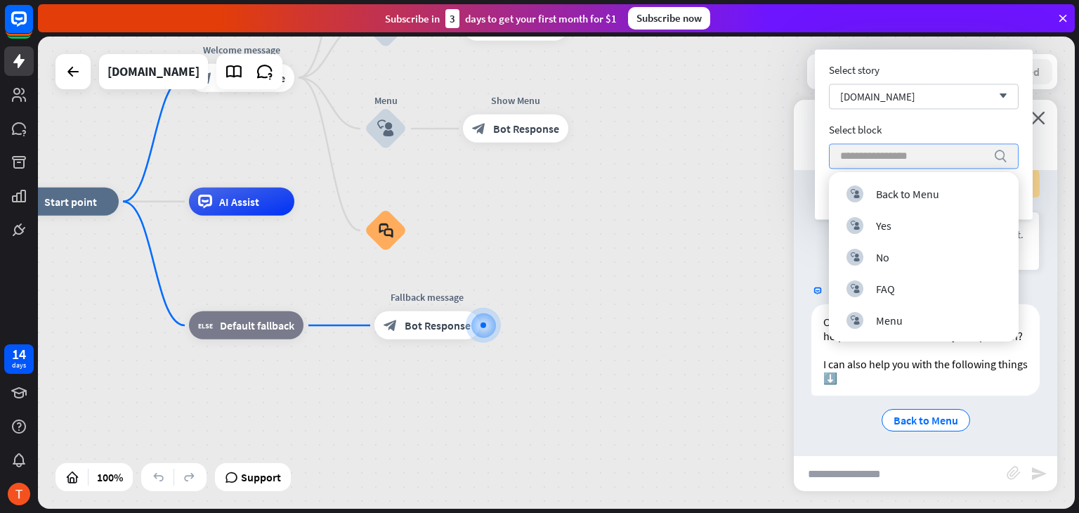
click at [899, 158] on input "search" at bounding box center [913, 156] width 146 height 24
click at [827, 158] on div "Select story [DOMAIN_NAME] arrow_down Select block search Cancel Train" at bounding box center [924, 134] width 218 height 170
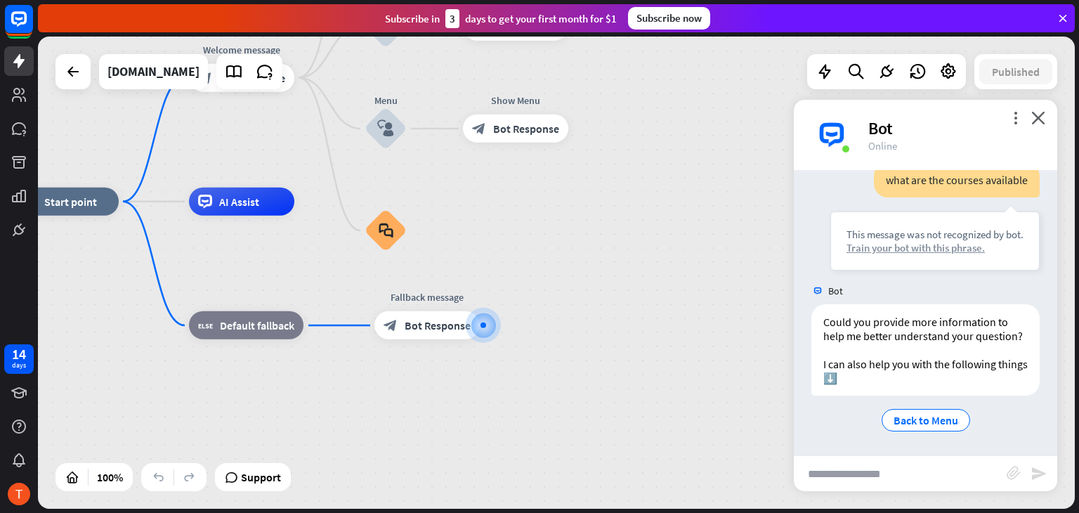
click at [902, 241] on div "Train your bot with this phrase." at bounding box center [935, 247] width 177 height 13
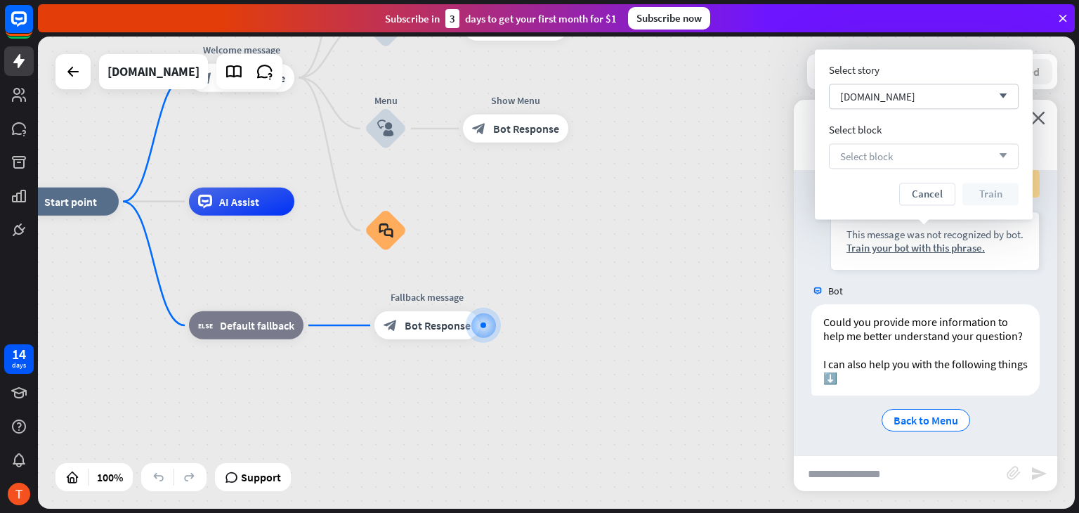
click at [998, 161] on div "Select block arrow_down" at bounding box center [924, 155] width 190 height 25
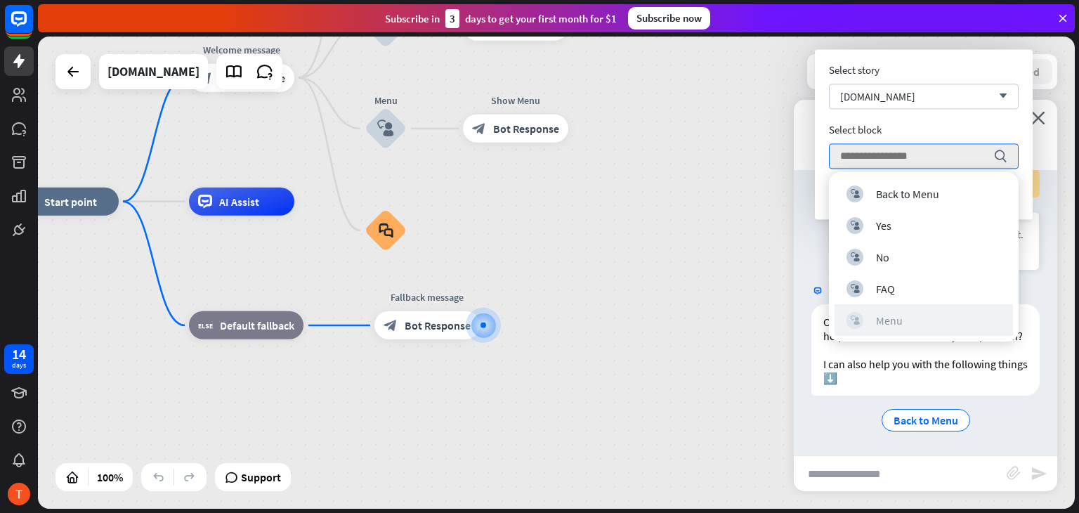
click at [916, 318] on div "block_user_input Menu" at bounding box center [924, 320] width 155 height 17
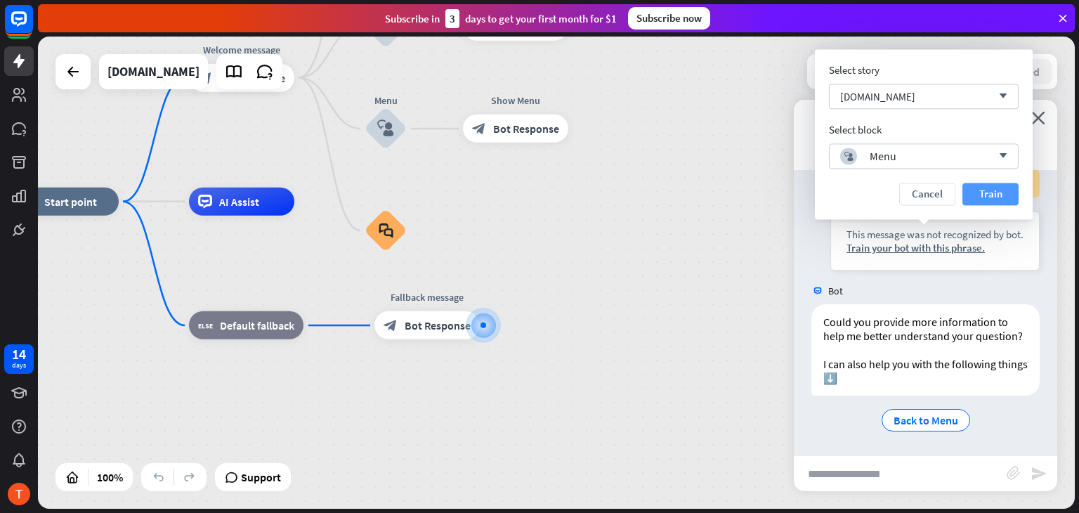
click at [988, 192] on button "Train" at bounding box center [990, 194] width 56 height 22
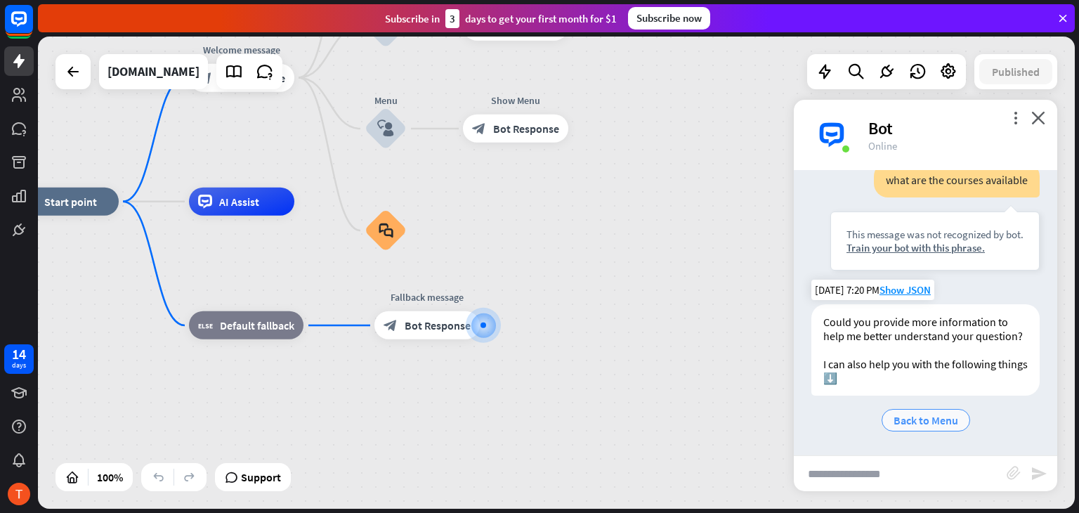
scroll to position [146, 0]
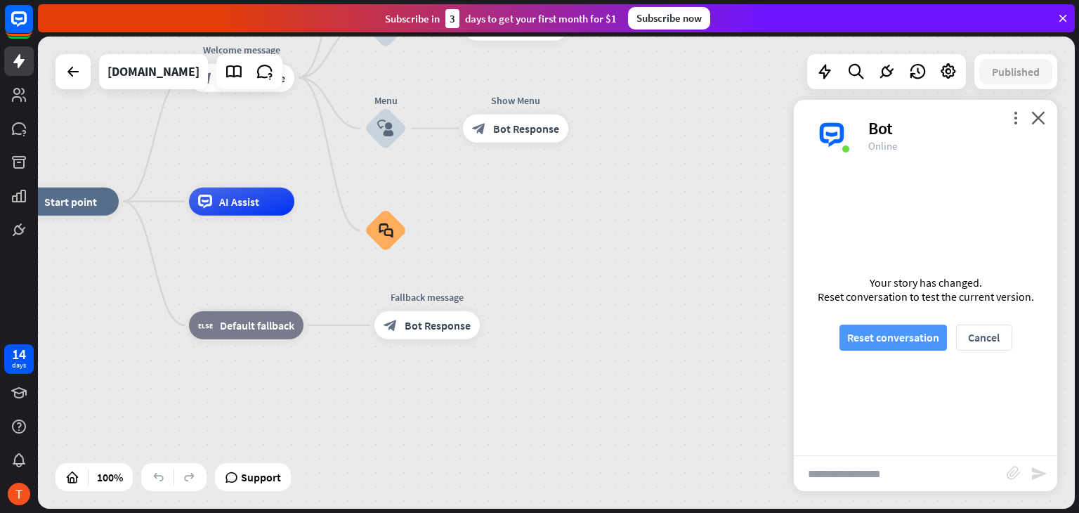
click at [908, 339] on button "Reset conversation" at bounding box center [893, 338] width 107 height 26
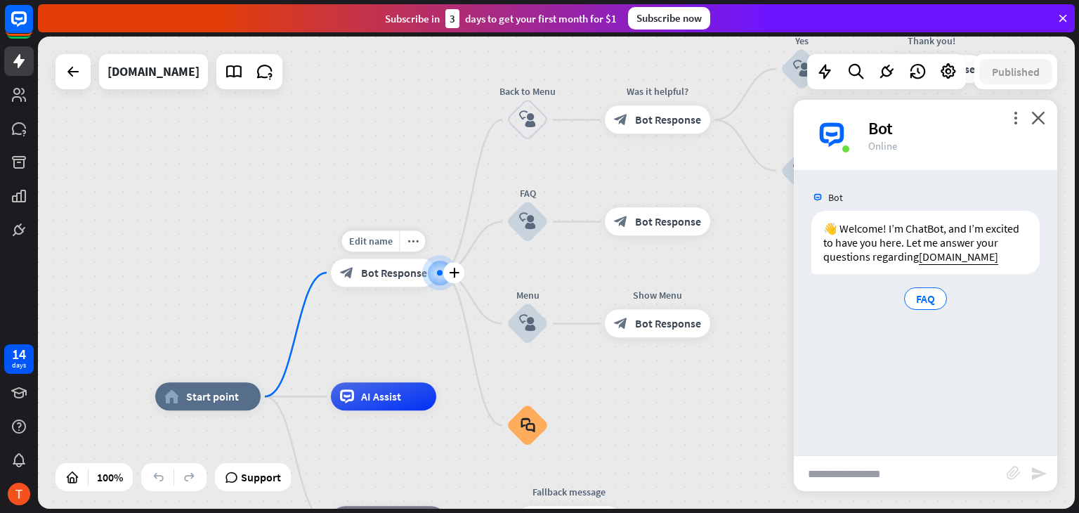
click at [388, 278] on span "Bot Response" at bounding box center [394, 273] width 66 height 14
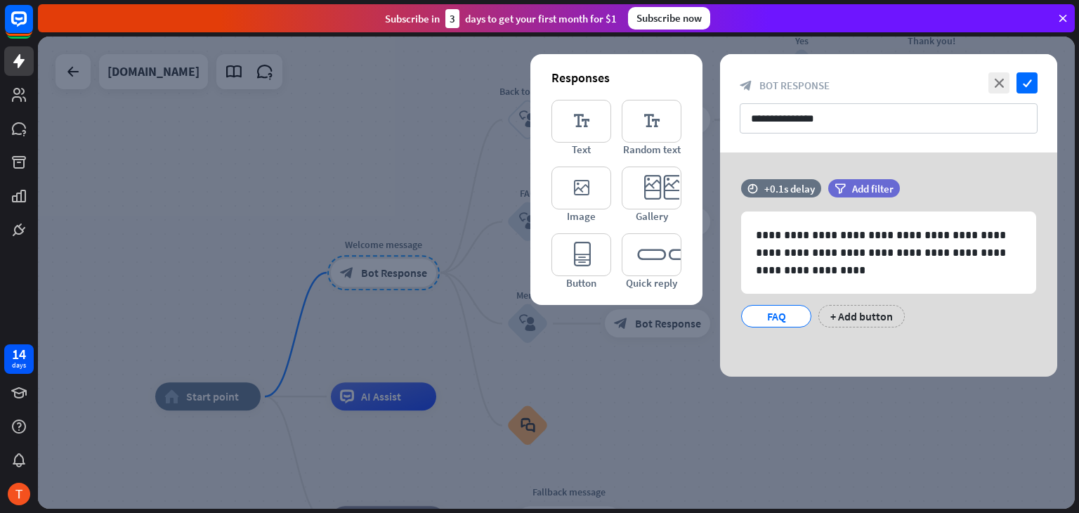
click at [535, 376] on div at bounding box center [556, 273] width 1037 height 472
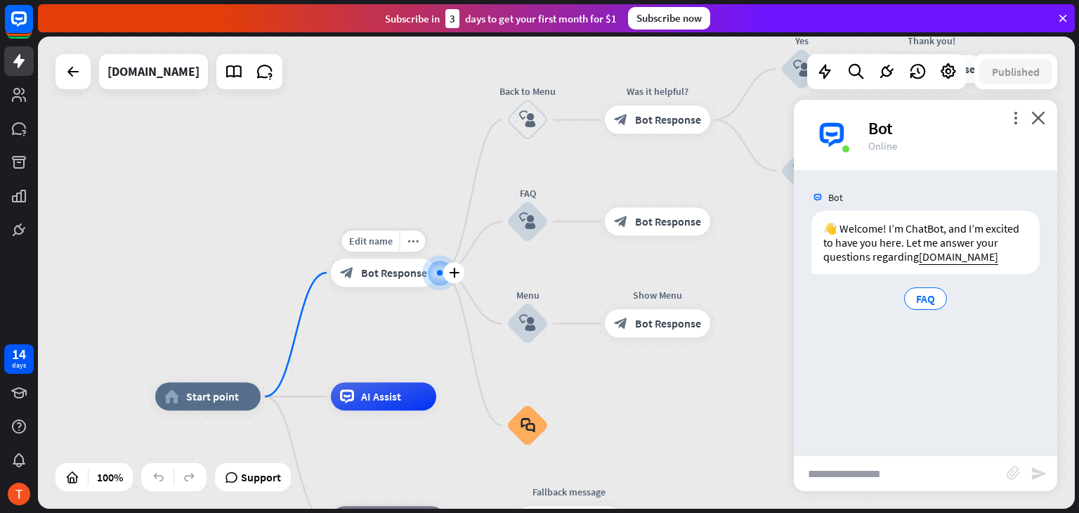
drag, startPoint x: 373, startPoint y: 280, endPoint x: 372, endPoint y: 301, distance: 21.1
click at [372, 287] on div "Edit name more_horiz plus block_bot_response Bot Response" at bounding box center [383, 273] width 105 height 28
drag, startPoint x: 374, startPoint y: 270, endPoint x: 371, endPoint y: 290, distance: 19.9
click at [371, 287] on div "Edit name more_horiz plus block_bot_response Bot Response" at bounding box center [383, 273] width 105 height 28
click at [436, 287] on div "Edit name more_horiz plus block_bot_response Bot Response" at bounding box center [383, 273] width 105 height 28
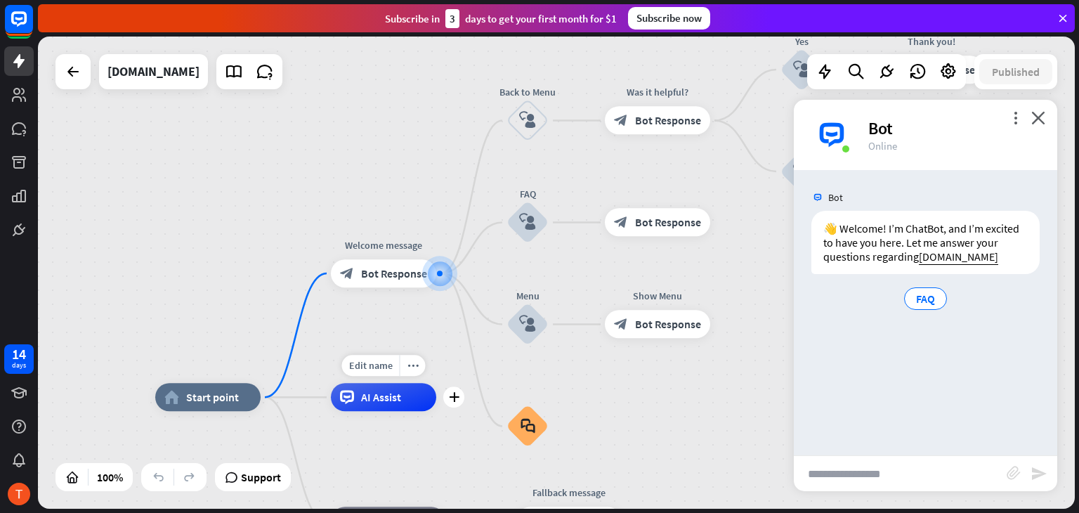
click at [395, 402] on span "AI Assist" at bounding box center [381, 397] width 40 height 14
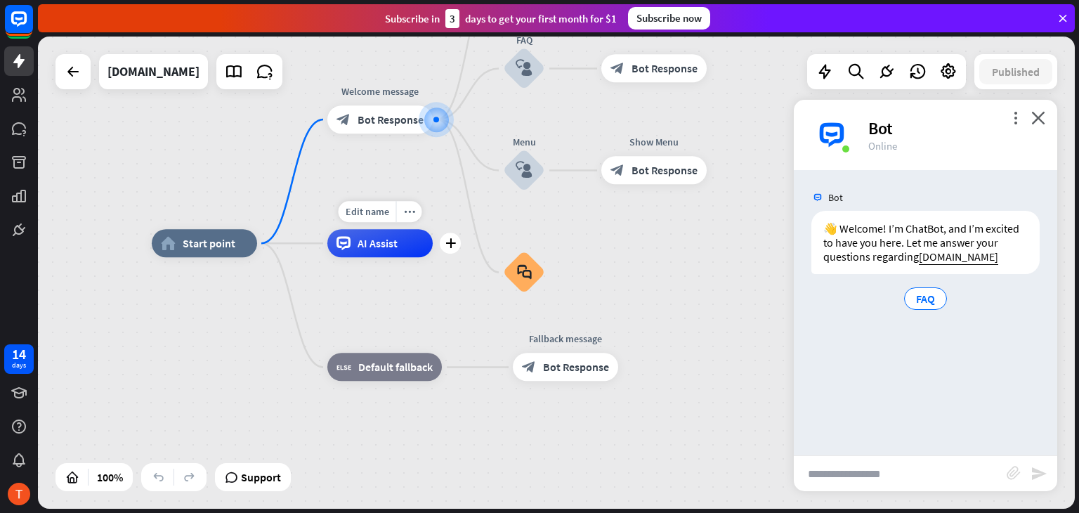
drag, startPoint x: 377, startPoint y: 431, endPoint x: 373, endPoint y: 277, distance: 153.9
click at [373, 257] on div "Edit name more_horiz plus AI Assist" at bounding box center [379, 243] width 105 height 28
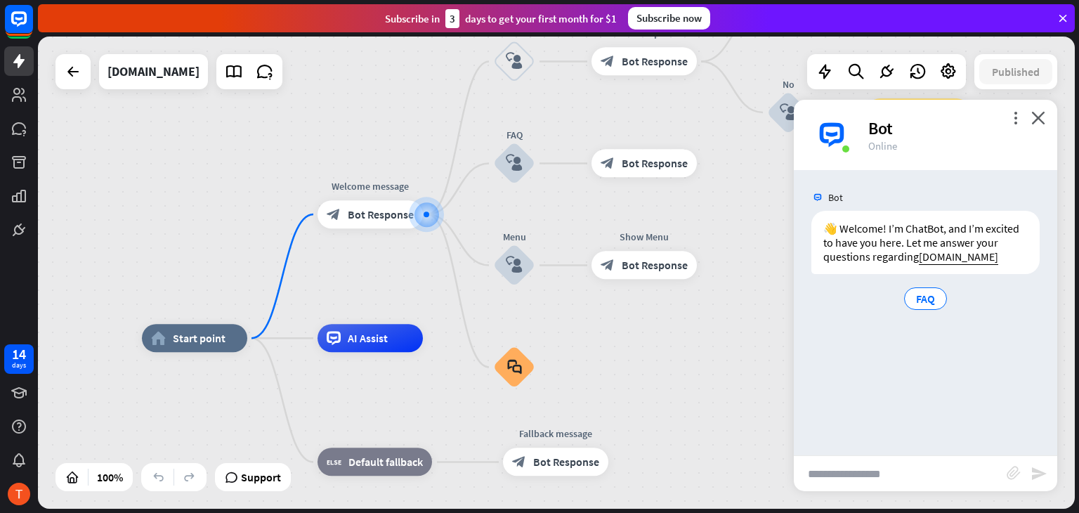
drag, startPoint x: 408, startPoint y: 306, endPoint x: 399, endPoint y: 401, distance: 95.3
click at [438, 211] on icon "plus" at bounding box center [441, 214] width 11 height 10
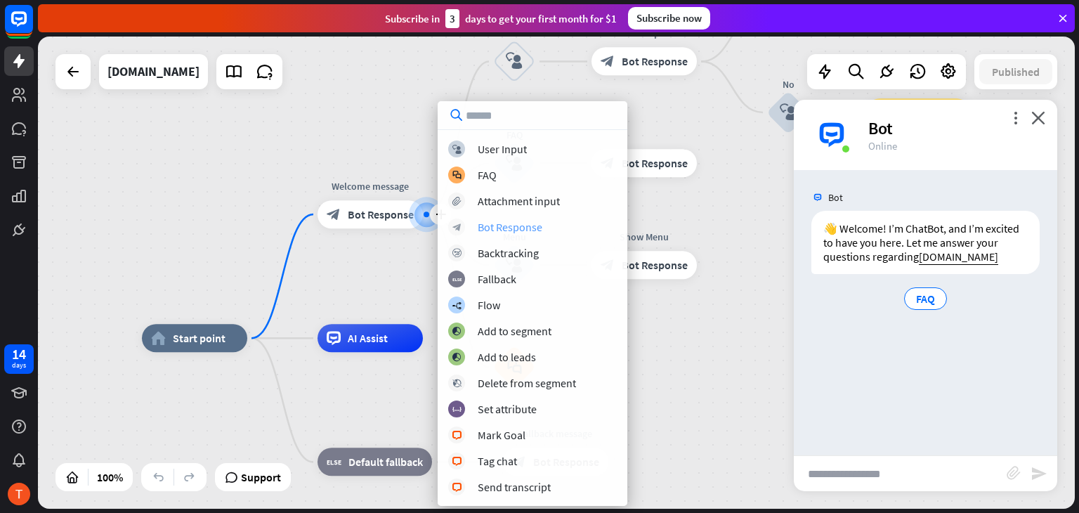
click at [506, 228] on div "Bot Response" at bounding box center [510, 227] width 65 height 14
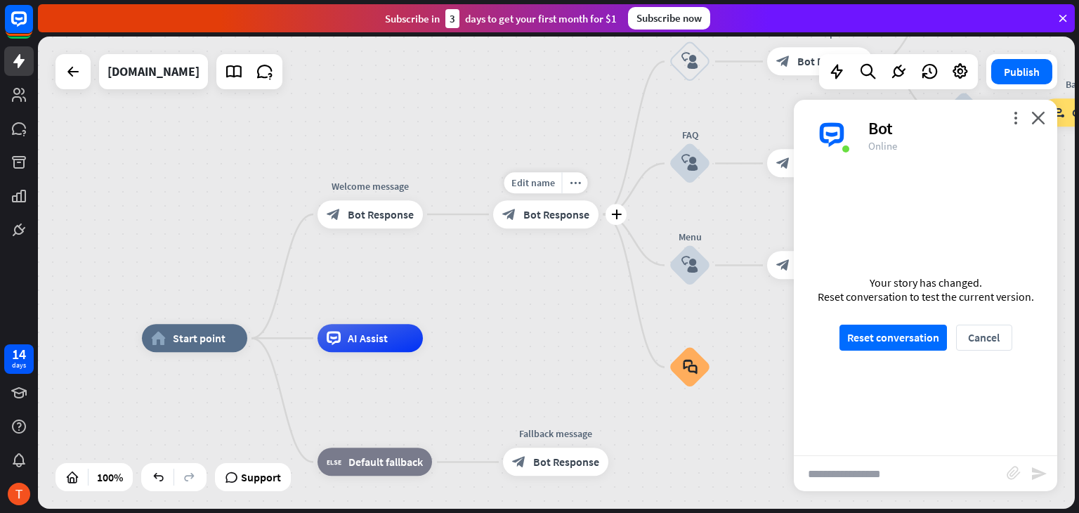
click at [573, 214] on span "Bot Response" at bounding box center [556, 214] width 66 height 14
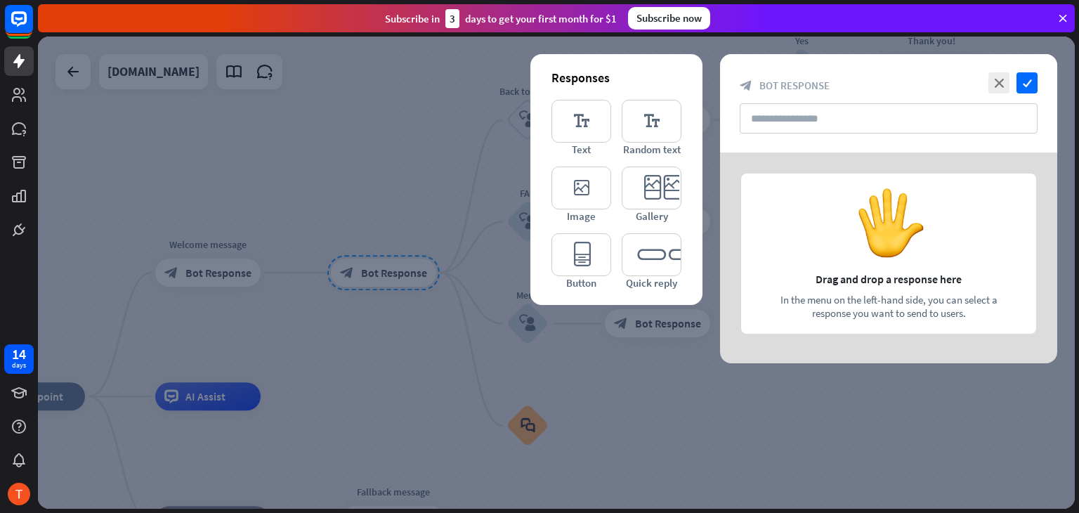
drag, startPoint x: 384, startPoint y: 335, endPoint x: 398, endPoint y: 335, distance: 14.1
click at [386, 335] on div at bounding box center [556, 273] width 1037 height 472
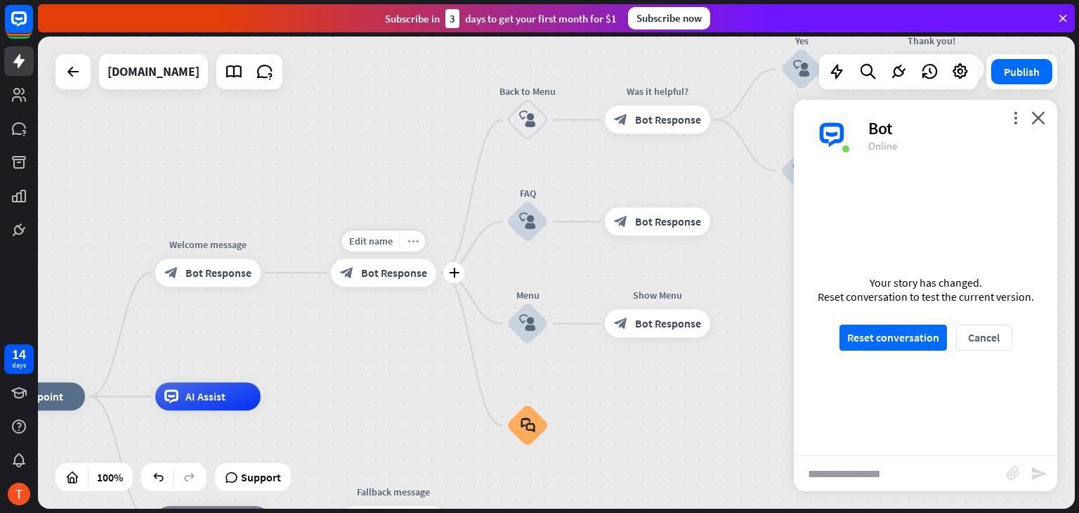
click at [419, 247] on div "more_horiz" at bounding box center [413, 240] width 26 height 21
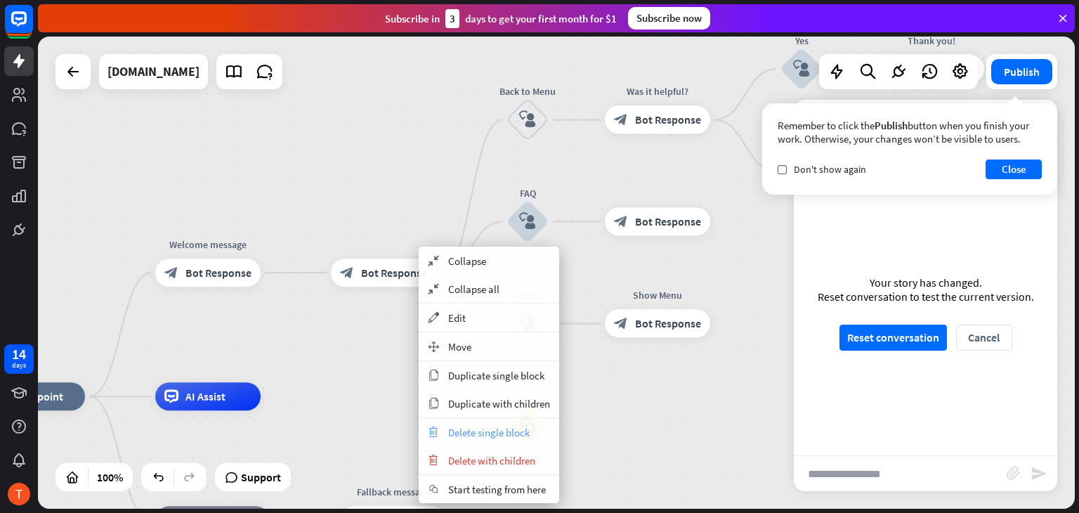
click at [509, 433] on span "Delete single block" at bounding box center [488, 432] width 81 height 13
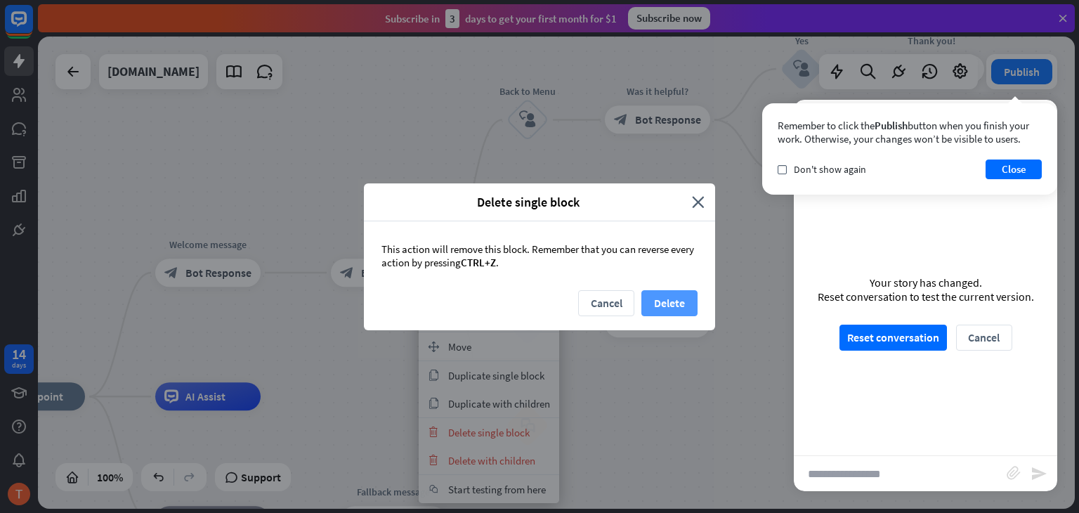
click at [672, 302] on button "Delete" at bounding box center [669, 303] width 56 height 26
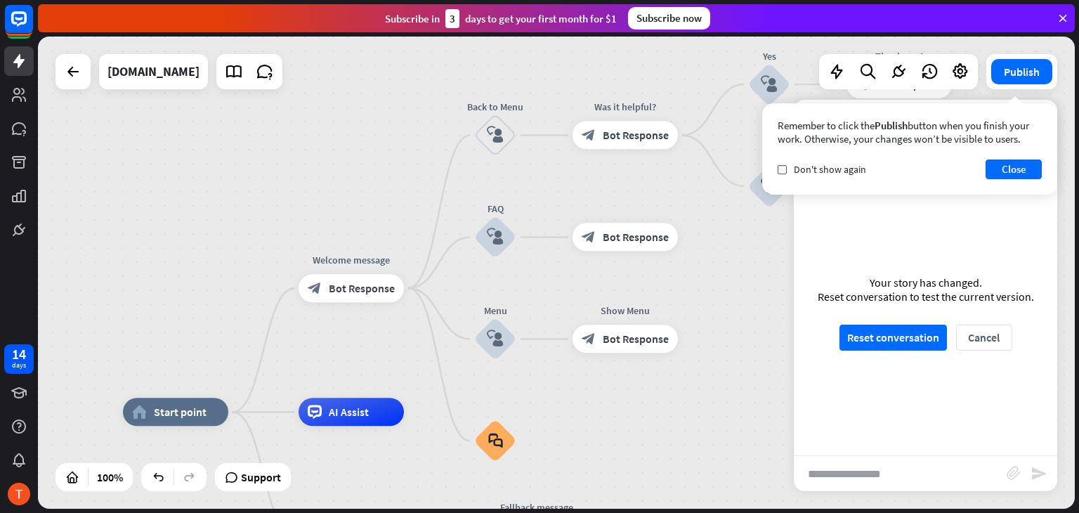
drag, startPoint x: 489, startPoint y: 401, endPoint x: 592, endPoint y: 414, distance: 103.3
click at [332, 285] on span "Bot Response" at bounding box center [362, 288] width 66 height 14
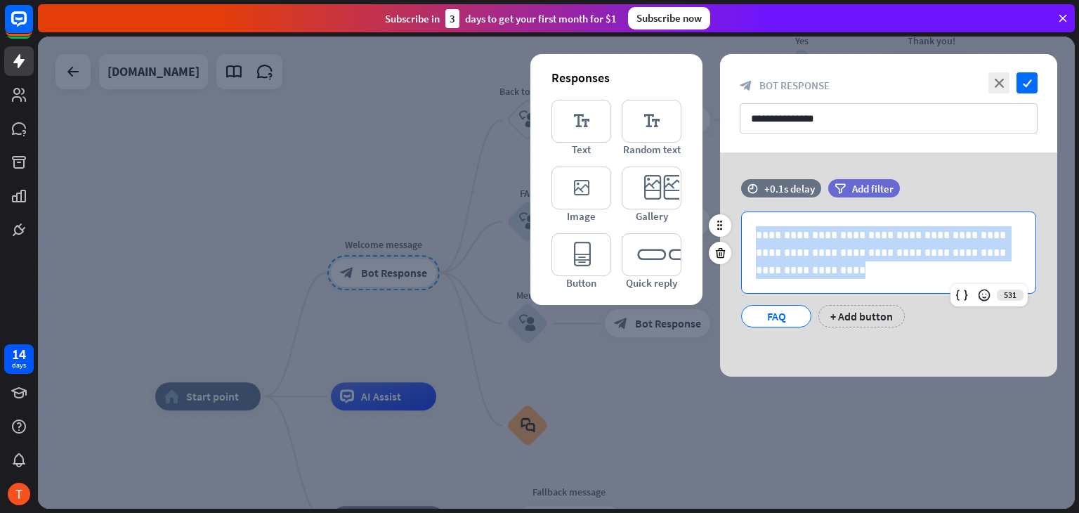
drag, startPoint x: 825, startPoint y: 278, endPoint x: 738, endPoint y: 233, distance: 97.4
click at [739, 235] on div "**********" at bounding box center [888, 269] width 337 height 116
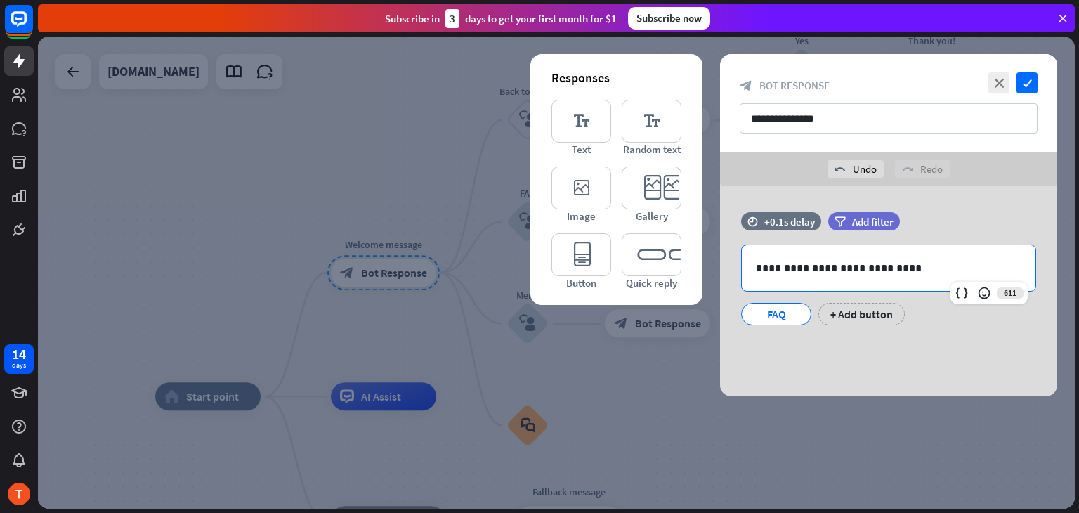
click at [947, 347] on div "**********" at bounding box center [888, 290] width 337 height 211
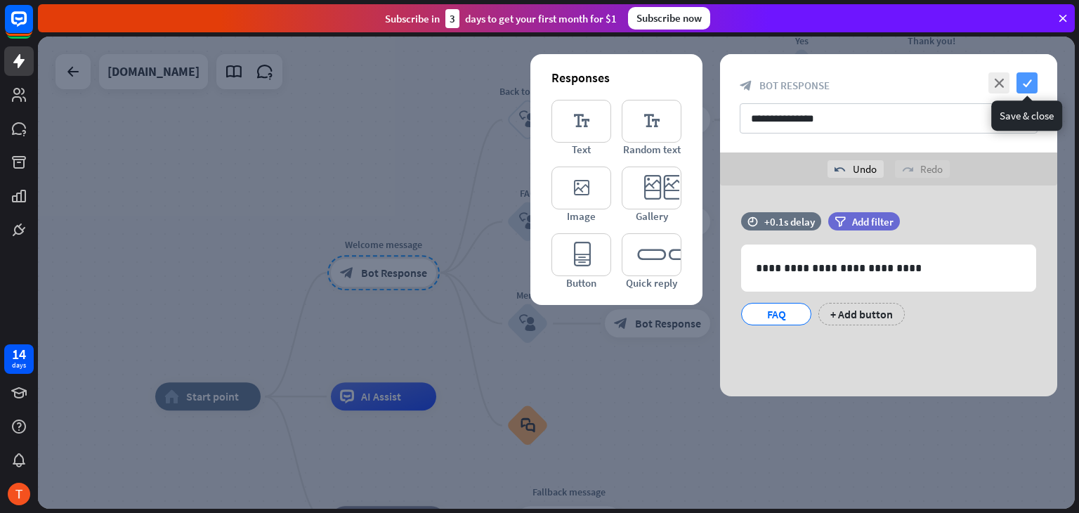
click at [1031, 84] on icon "check" at bounding box center [1027, 82] width 21 height 21
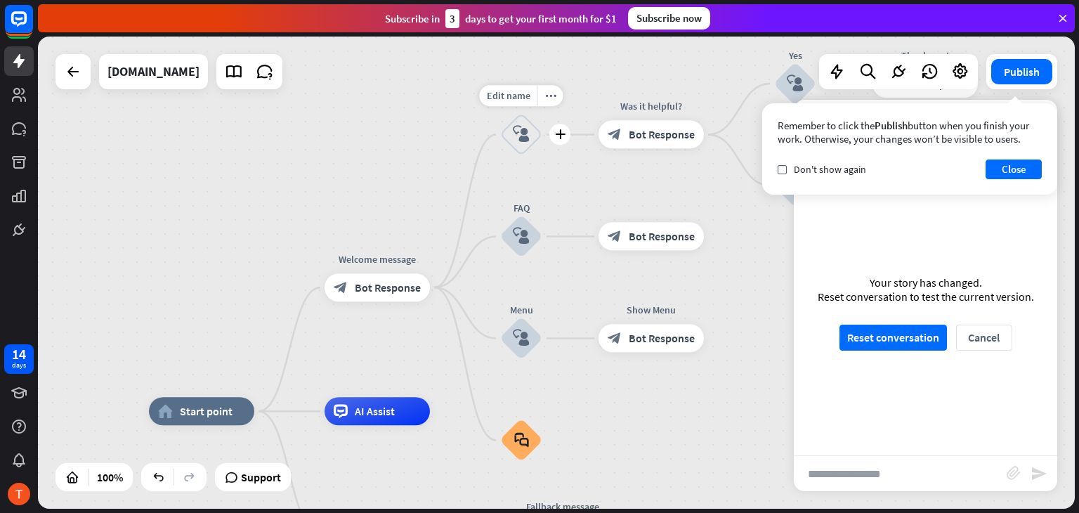
drag, startPoint x: 523, startPoint y: 161, endPoint x: 517, endPoint y: 176, distance: 16.1
click at [517, 156] on div "Edit name more_horiz plus block_user_input" at bounding box center [521, 135] width 42 height 42
click at [653, 133] on span "Bot Response" at bounding box center [662, 135] width 66 height 14
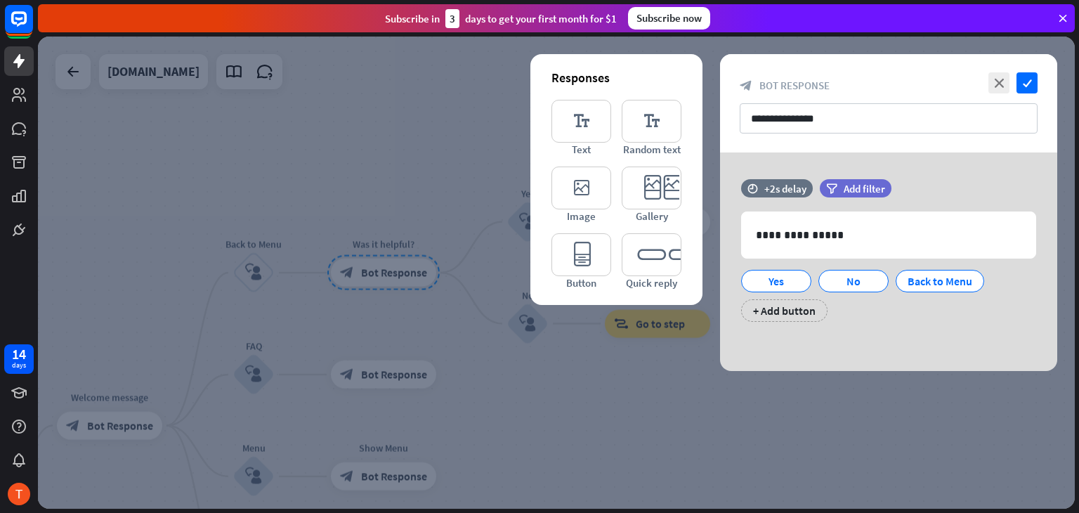
click at [580, 372] on div at bounding box center [556, 273] width 1037 height 472
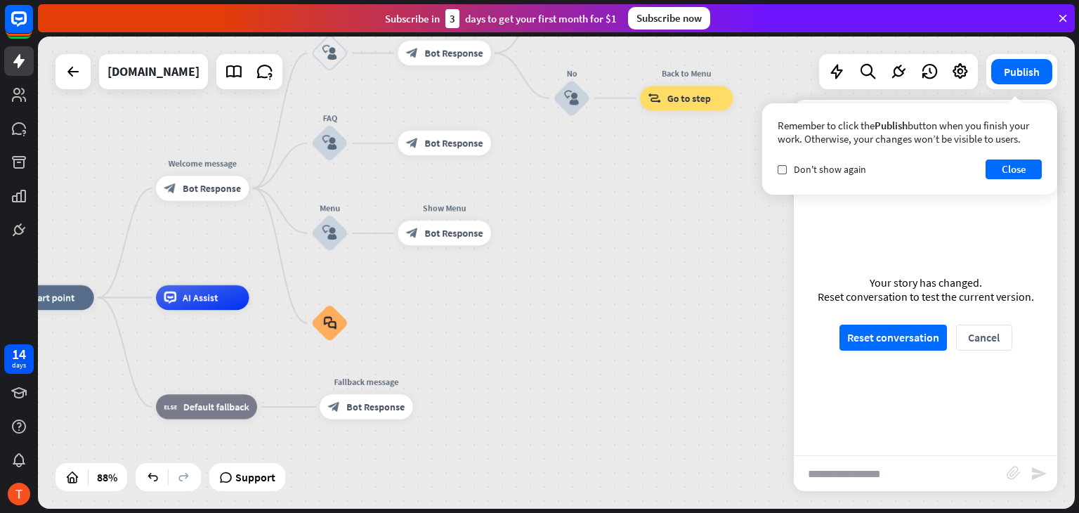
drag, startPoint x: 526, startPoint y: 403, endPoint x: 587, endPoint y: 168, distance: 242.7
click at [596, 167] on div "home_2 Start point Welcome message block_bot_response Bot Response Back to Menu…" at bounding box center [556, 273] width 1037 height 472
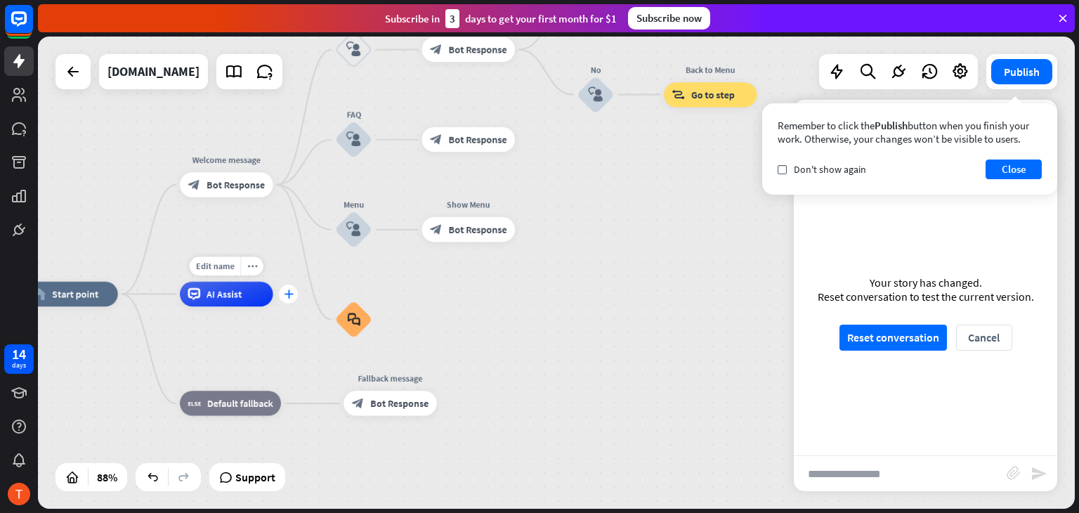
click at [289, 300] on div "plus" at bounding box center [288, 294] width 19 height 19
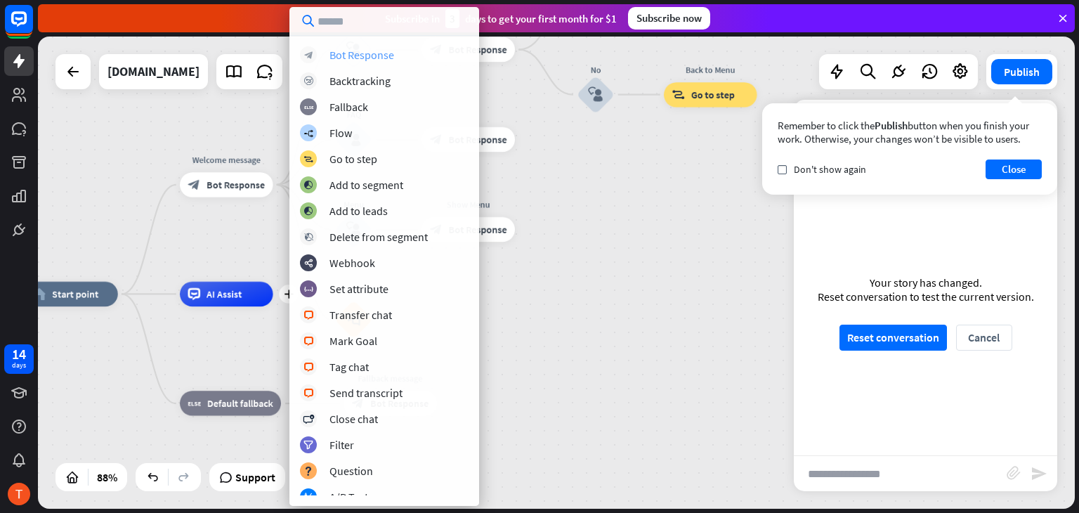
click at [368, 51] on div "Bot Response" at bounding box center [361, 55] width 65 height 14
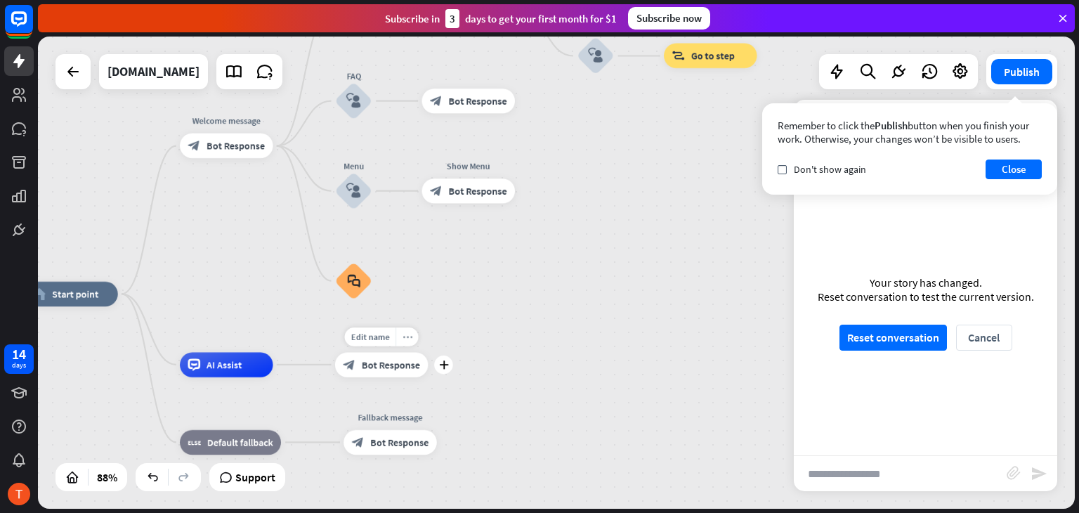
click at [412, 336] on div "more_horiz" at bounding box center [407, 336] width 23 height 19
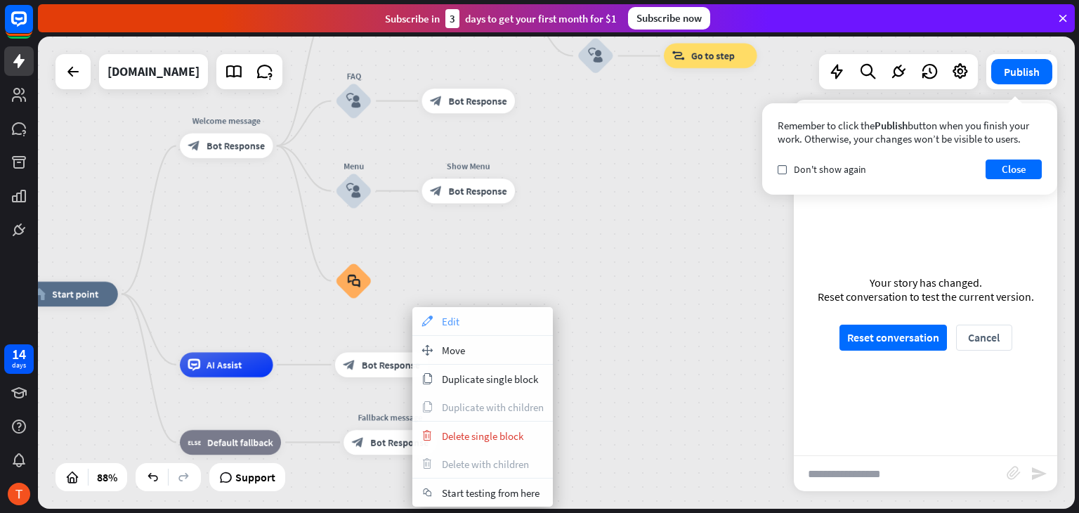
click at [465, 318] on div "appearance Edit" at bounding box center [482, 321] width 141 height 28
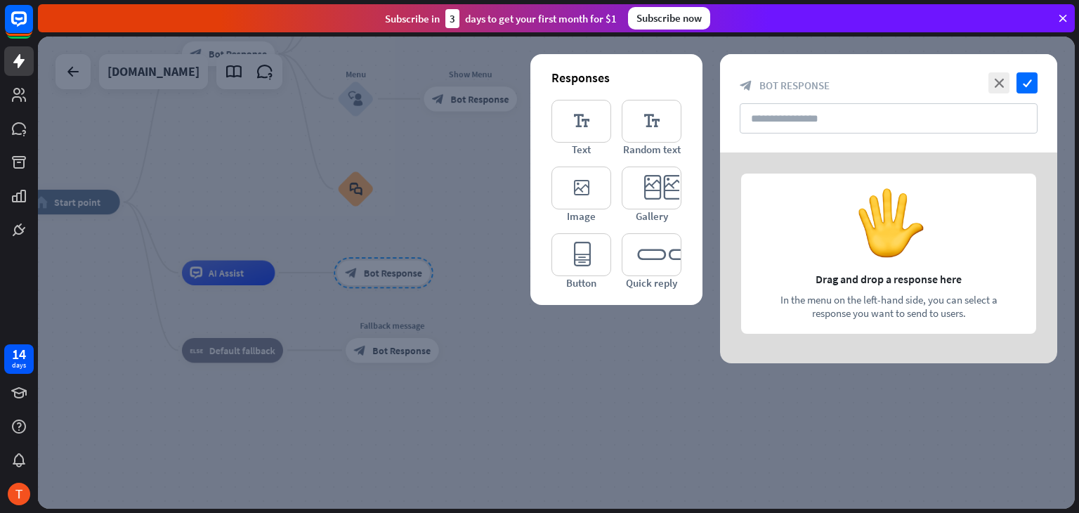
click at [565, 372] on div at bounding box center [556, 273] width 1037 height 472
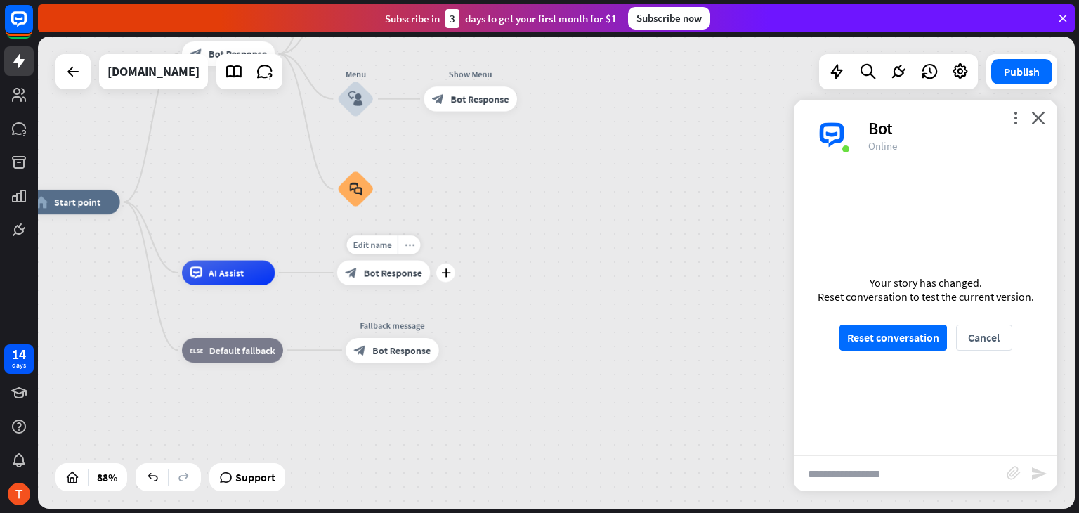
click at [414, 249] on div "more_horiz" at bounding box center [409, 244] width 23 height 19
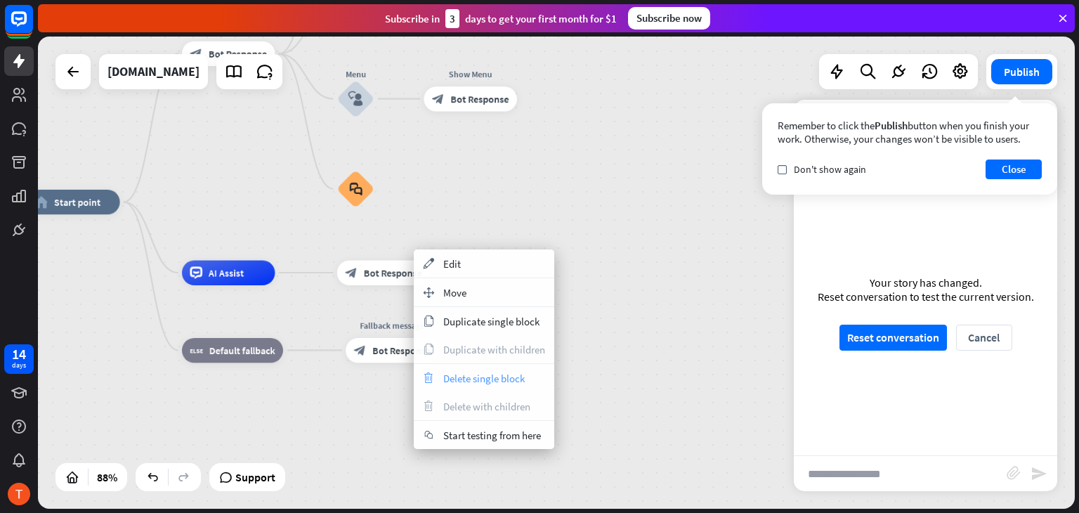
click at [473, 380] on span "Delete single block" at bounding box center [483, 378] width 81 height 13
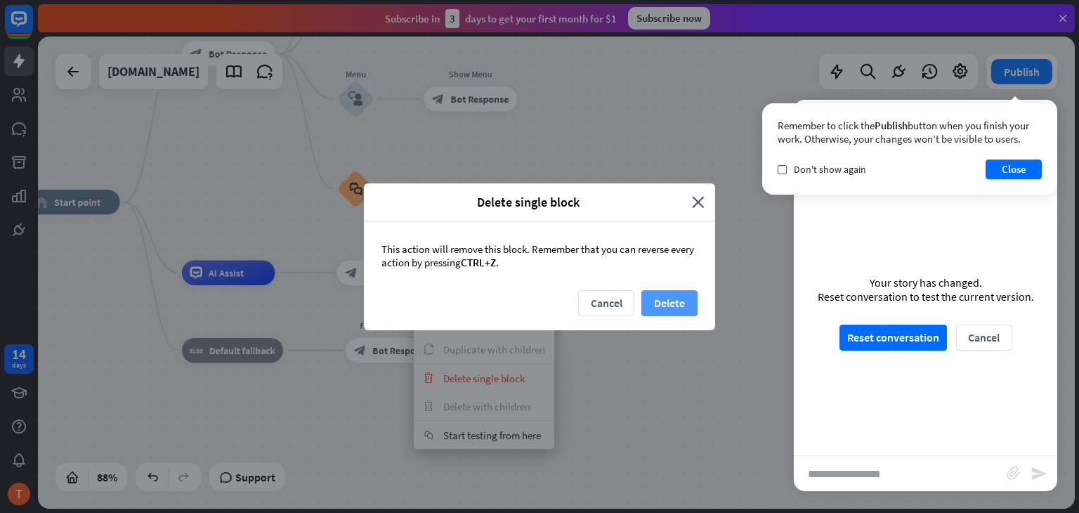
click at [658, 303] on button "Delete" at bounding box center [669, 303] width 56 height 26
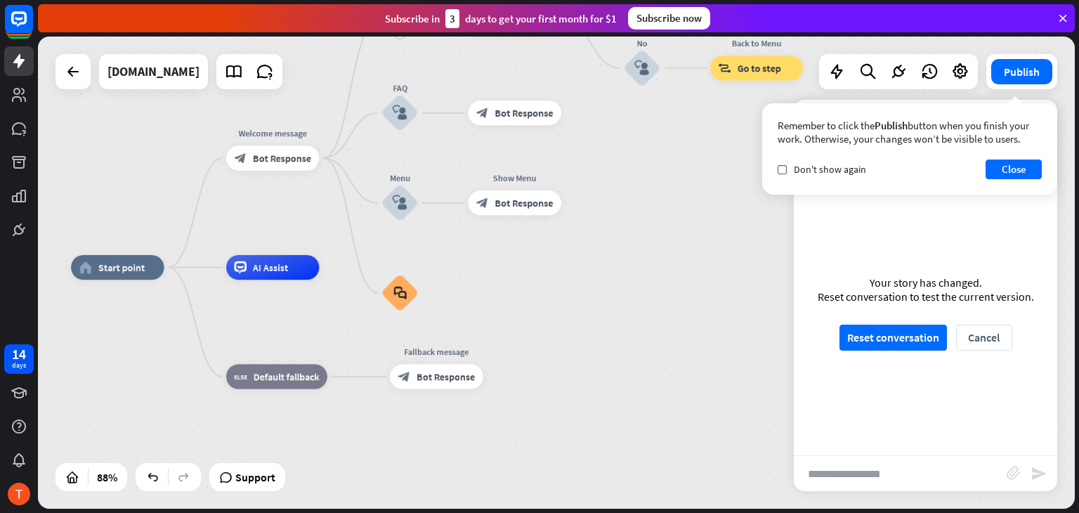
drag, startPoint x: 318, startPoint y: 387, endPoint x: 374, endPoint y: 464, distance: 96.0
click at [375, 471] on div "home_2 Start point Welcome message block_bot_response Bot Response Back to Menu…" at bounding box center [529, 476] width 916 height 417
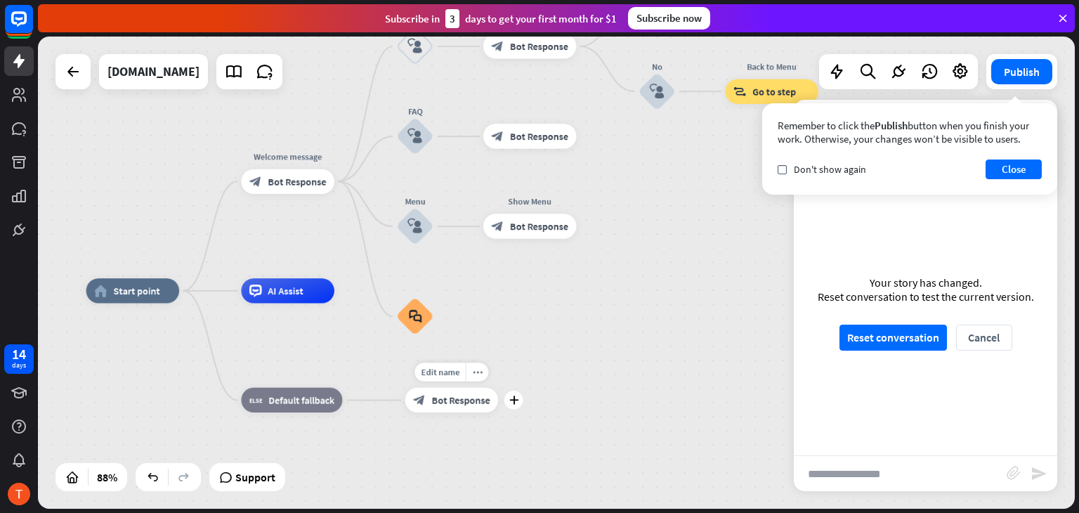
drag, startPoint x: 393, startPoint y: 381, endPoint x: 391, endPoint y: 403, distance: 22.0
click at [391, 403] on div "home_2 Start point Welcome message block_bot_response Bot Response Back to Menu…" at bounding box center [544, 499] width 916 height 417
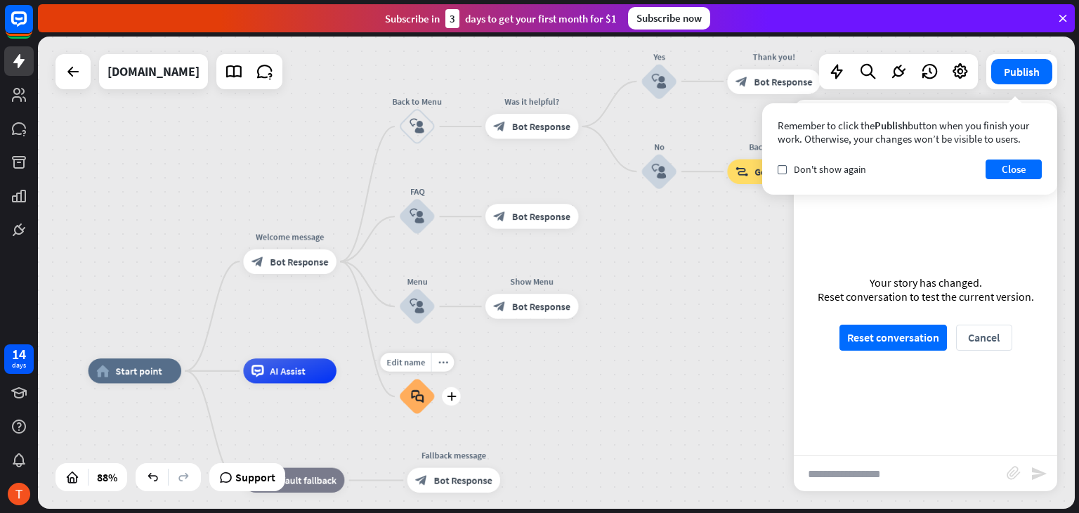
drag, startPoint x: 383, startPoint y: 337, endPoint x: 391, endPoint y: 417, distance: 80.5
click at [398, 415] on div "Edit name more_horiz plus block_faq" at bounding box center [416, 396] width 37 height 37
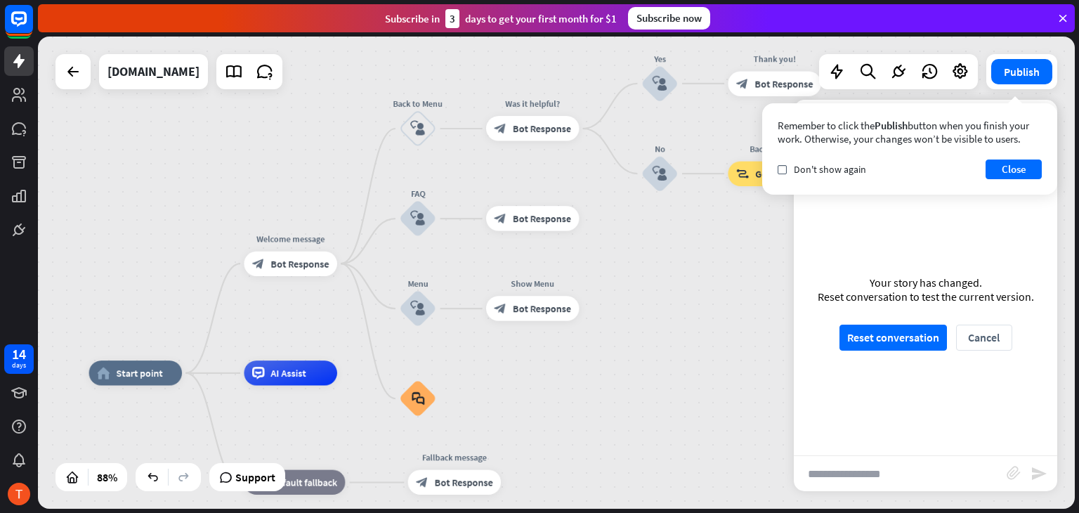
click at [415, 224] on icon "block_user_input" at bounding box center [417, 218] width 15 height 15
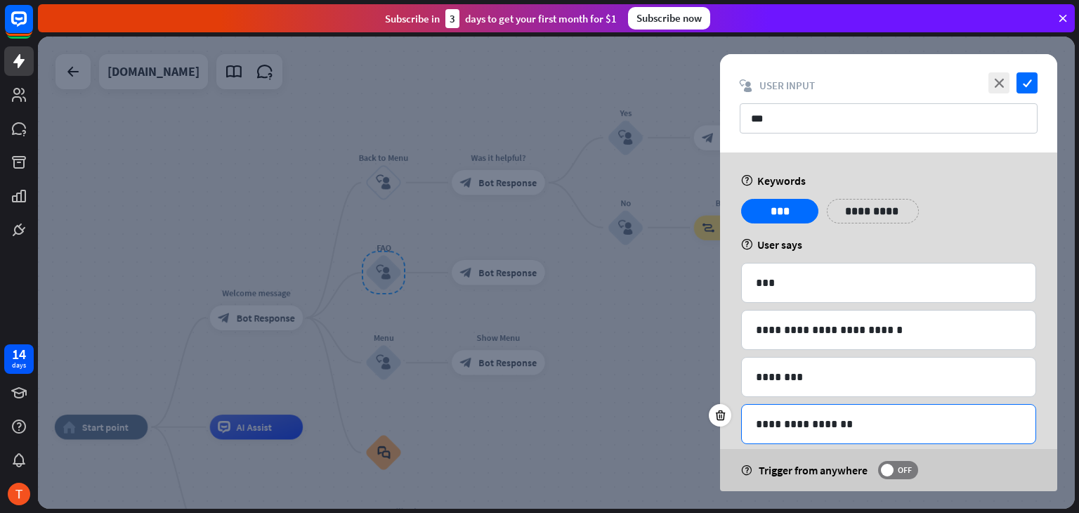
click at [823, 422] on p "**********" at bounding box center [889, 424] width 266 height 18
click at [871, 422] on p "**********" at bounding box center [889, 424] width 266 height 18
